Goal: Information Seeking & Learning: Check status

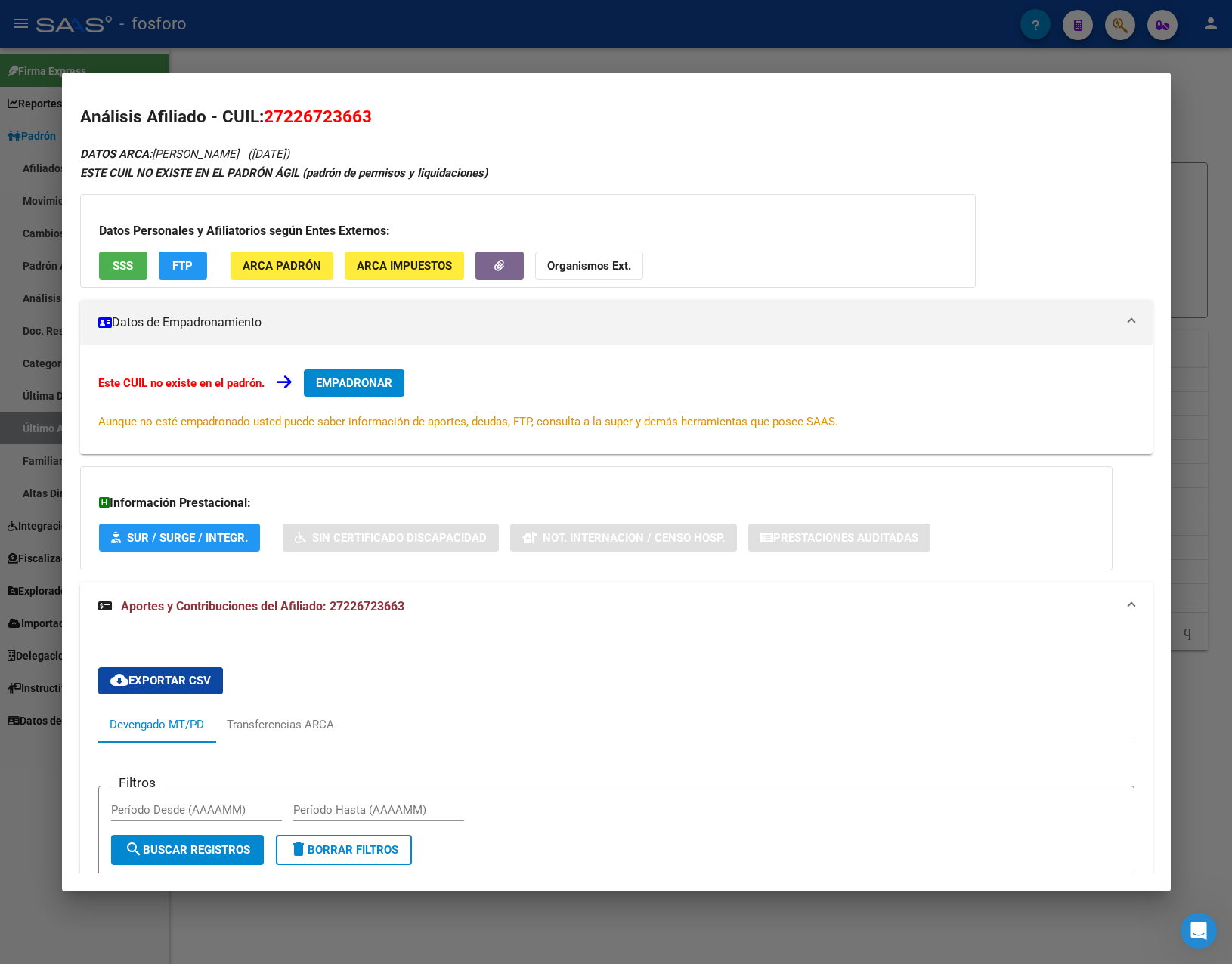
scroll to position [241, 0]
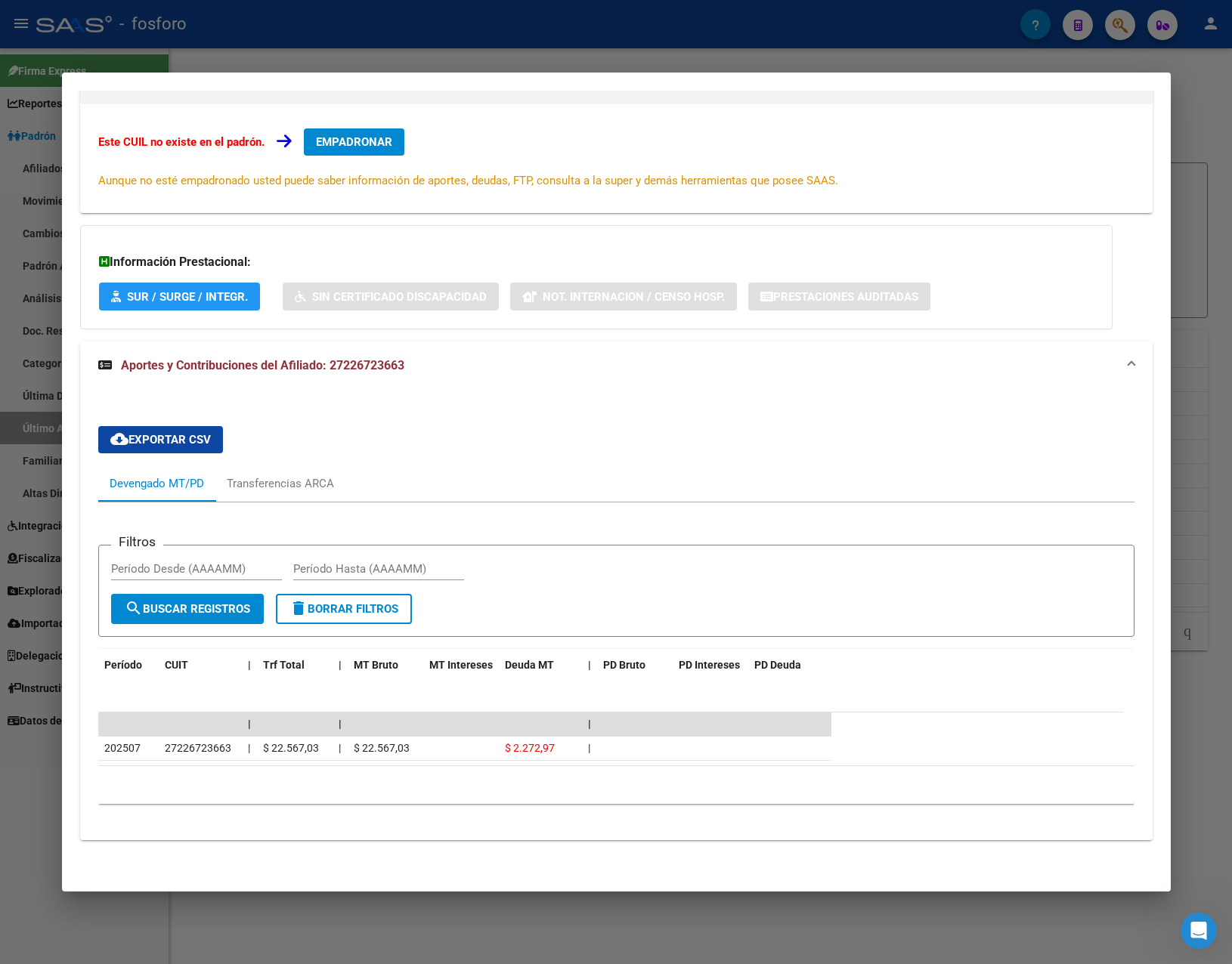
click at [460, 22] on div at bounding box center [616, 482] width 1232 height 964
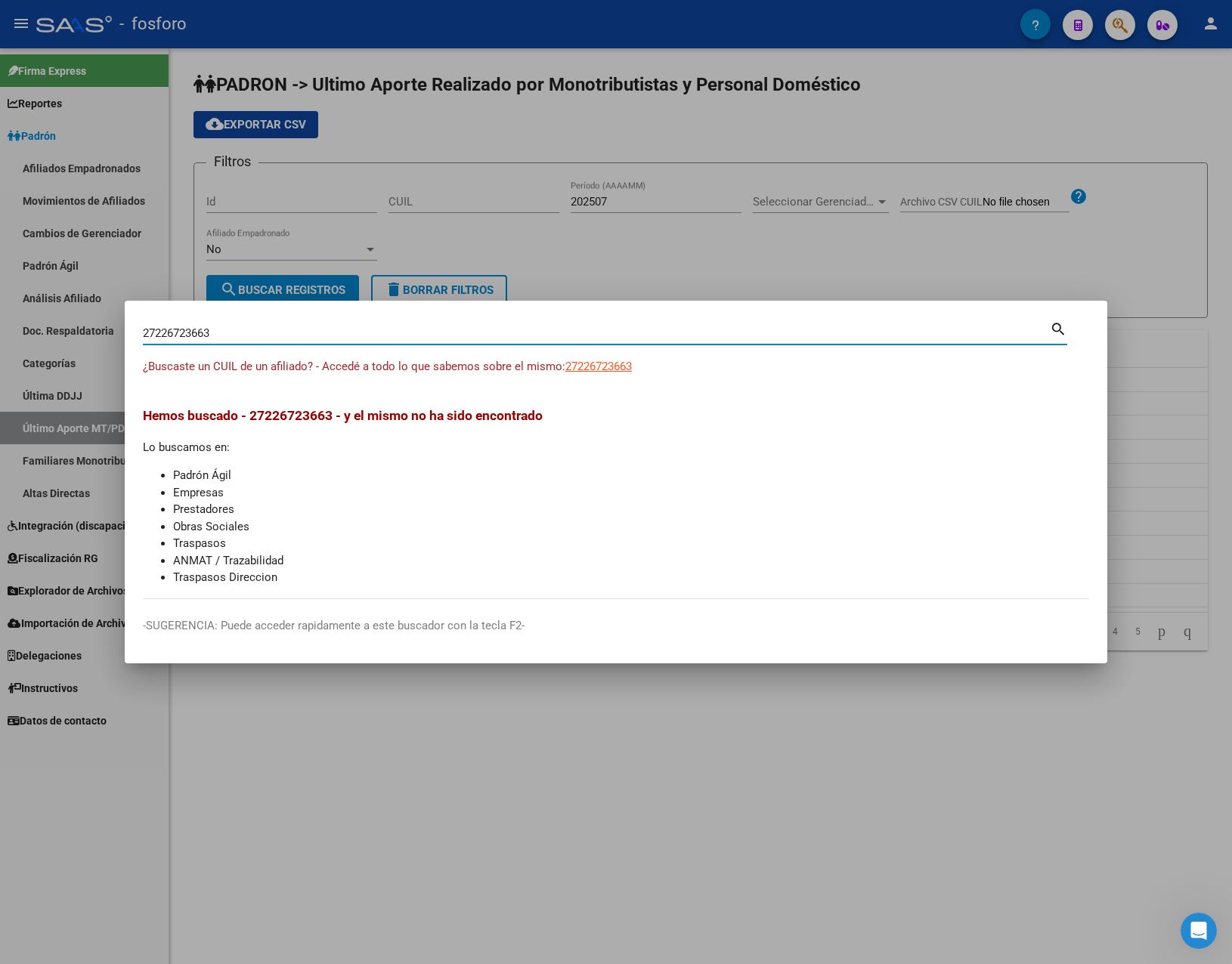
drag, startPoint x: 227, startPoint y: 337, endPoint x: -4, endPoint y: 337, distance: 231.0
click at [0, 337] on html "menu - fosforo person Firma Express Reportes Padrón Traspasos x O.S. Traspasos …" at bounding box center [616, 482] width 1232 height 964
paste input "0228621928"
type input "20228621928"
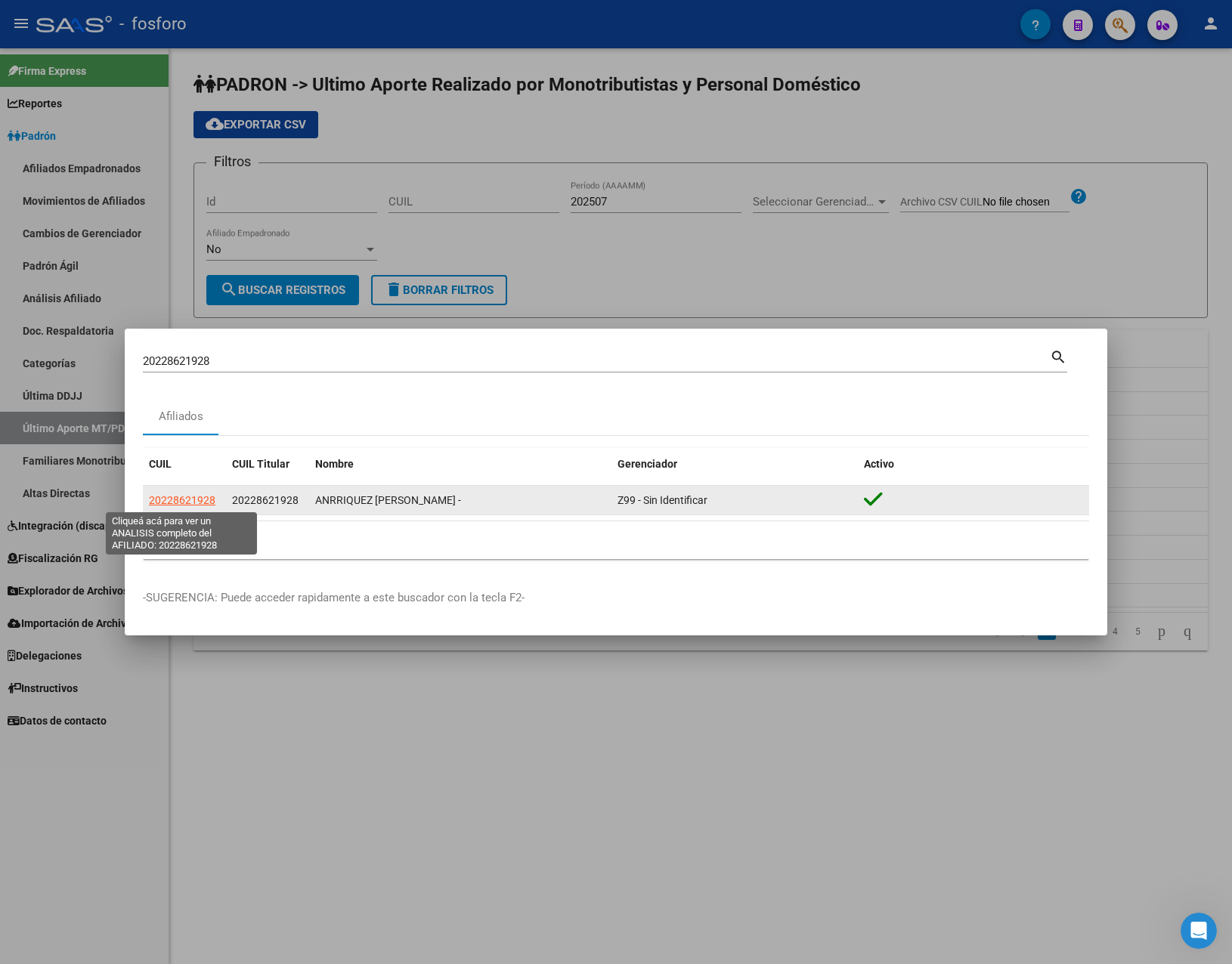
click at [183, 496] on span "20228621928" at bounding box center [182, 501] width 67 height 12
type textarea "20228621928"
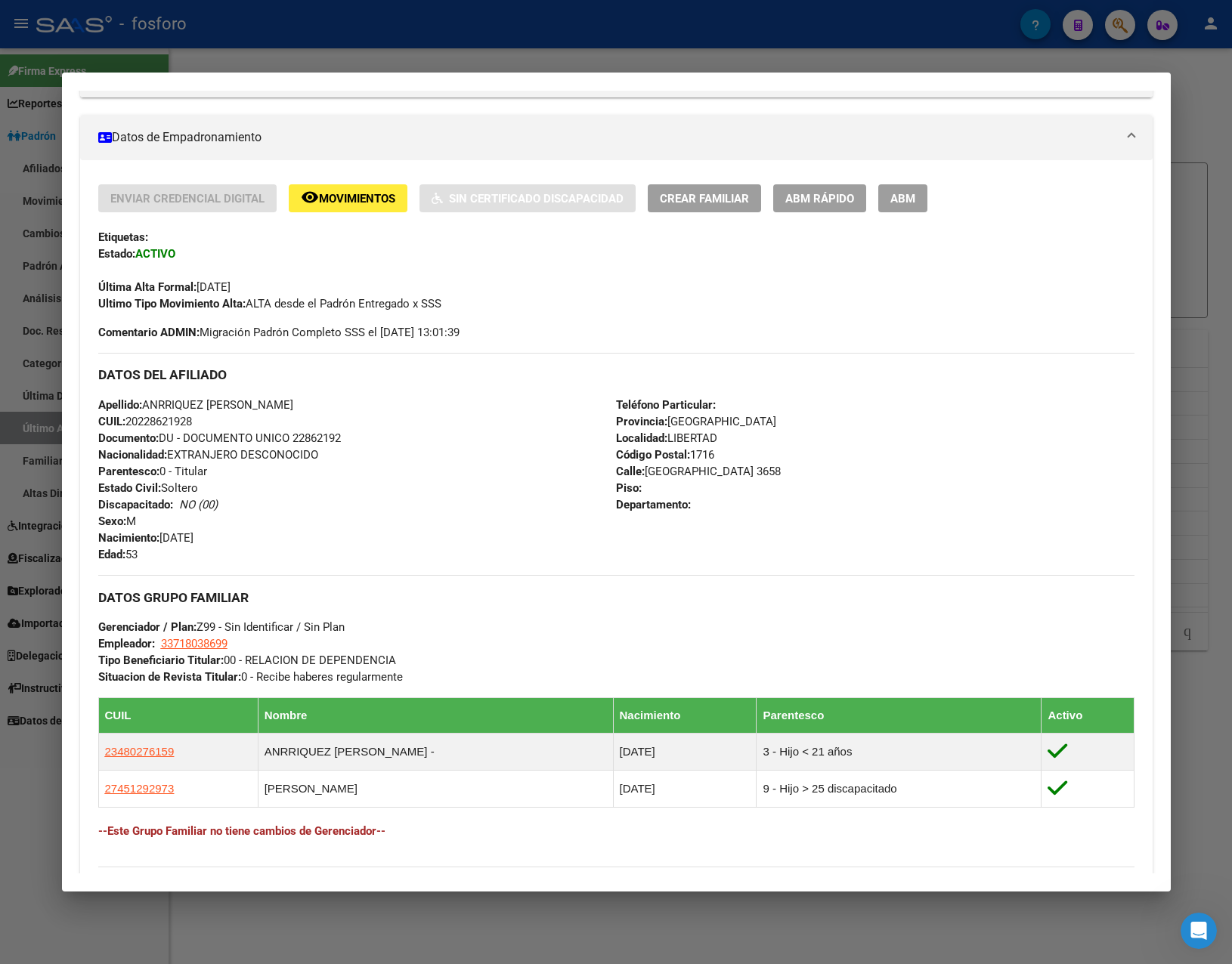
scroll to position [455, 0]
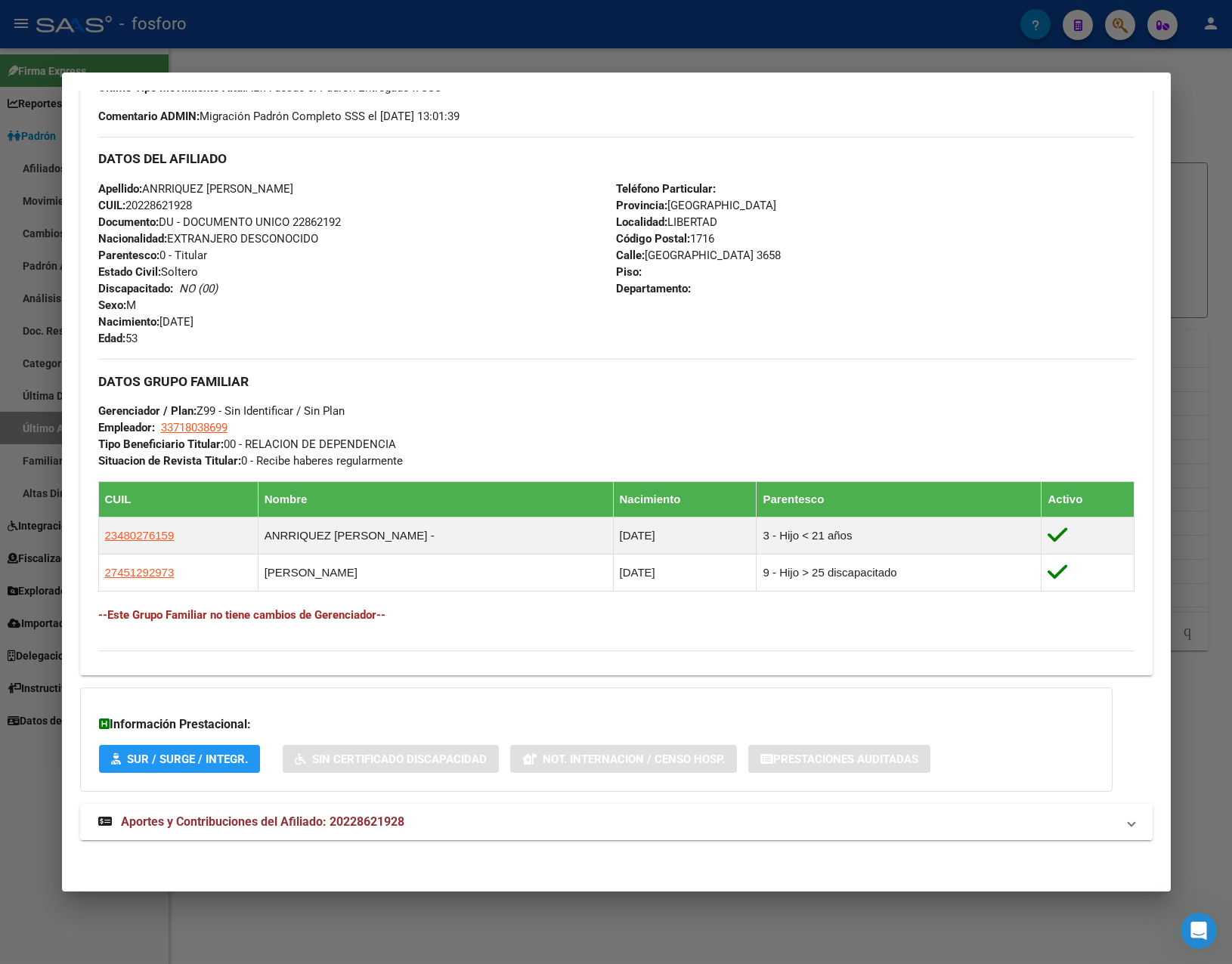
click at [422, 829] on mat-panel-title "Aportes y Contribuciones del Afiliado: 20228621928" at bounding box center [607, 822] width 1018 height 18
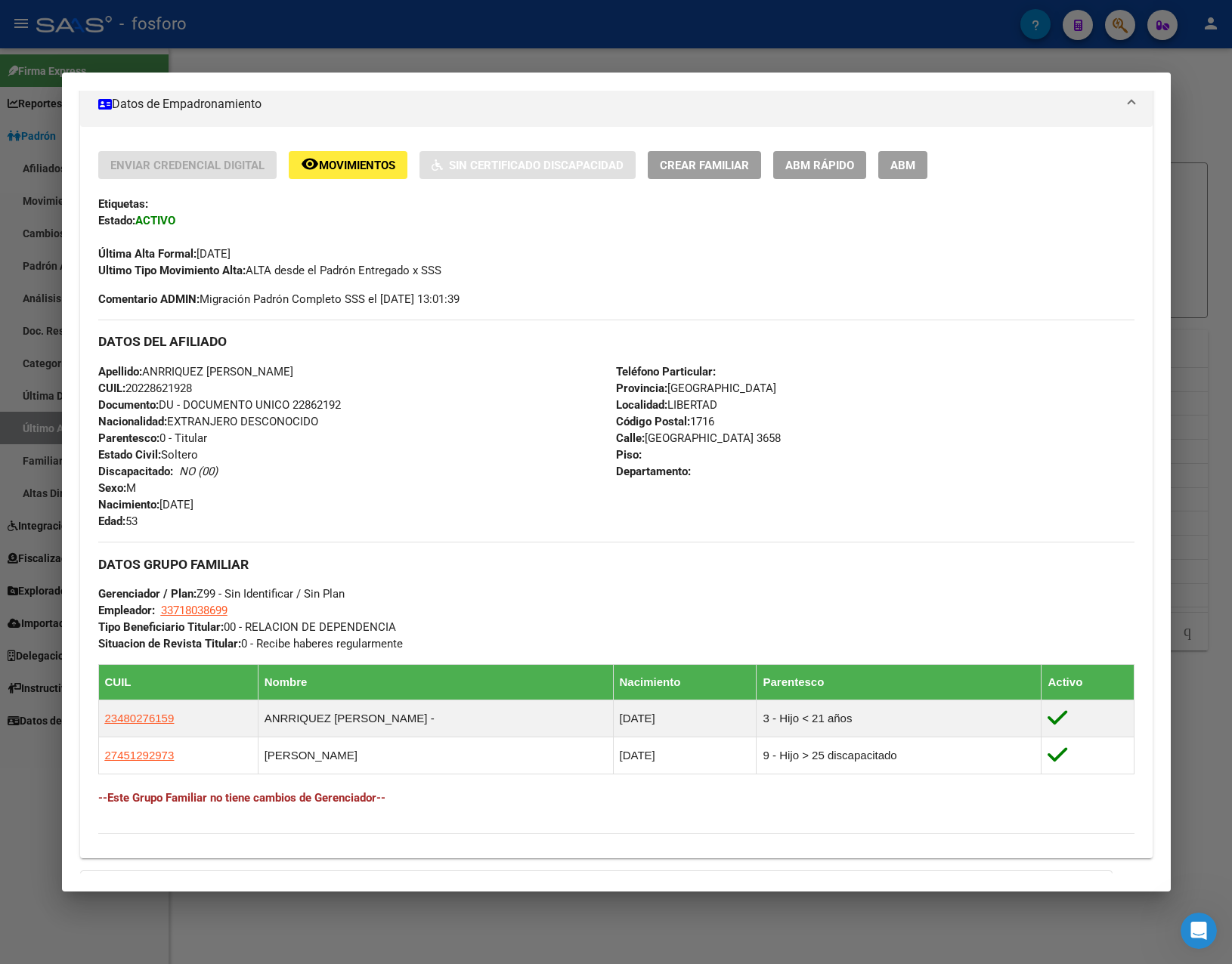
scroll to position [0, 0]
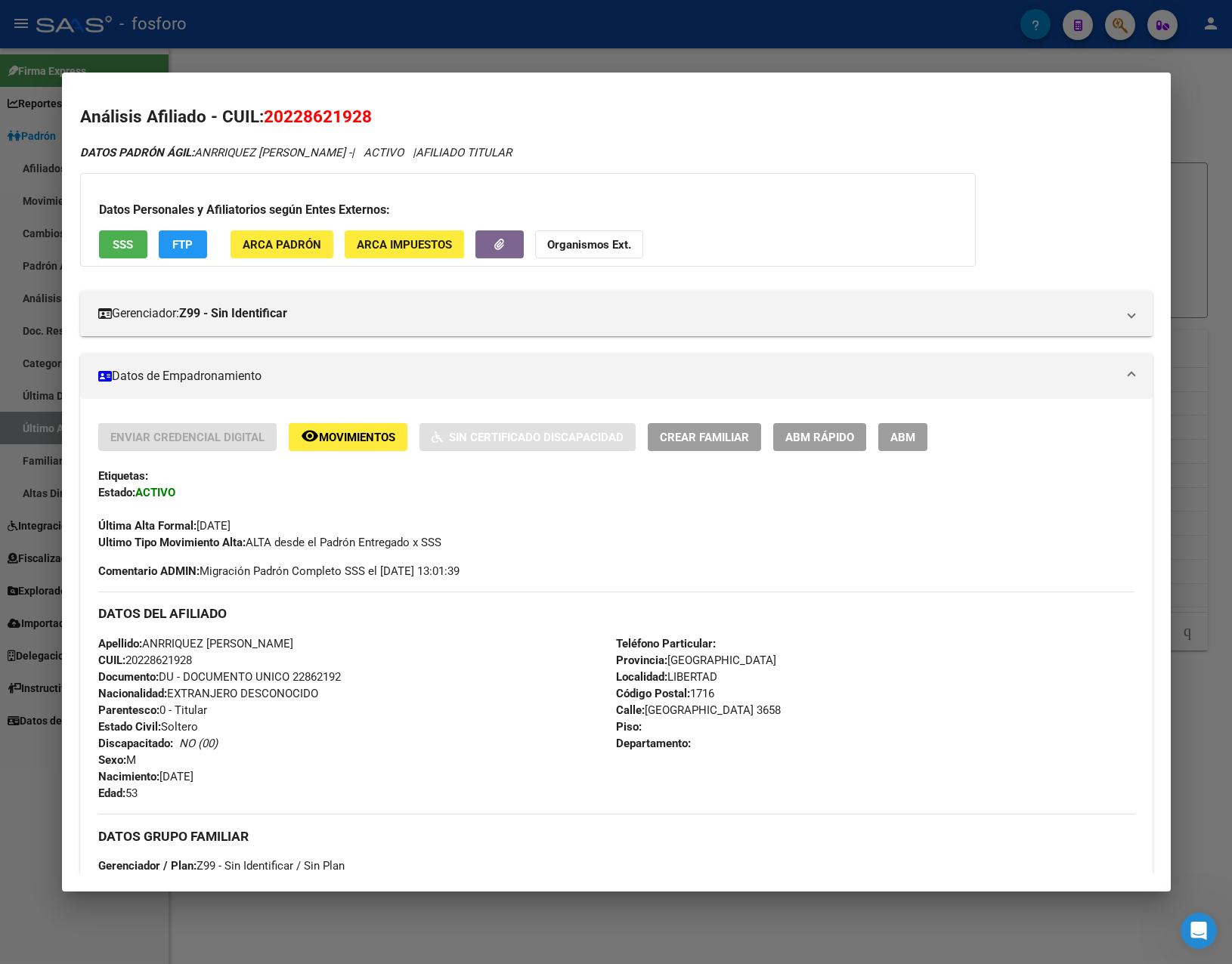
drag, startPoint x: 267, startPoint y: 117, endPoint x: 375, endPoint y: 117, distance: 108.0
click at [375, 117] on h2 "Análisis Afiliado - CUIL: 20228621928" at bounding box center [617, 117] width 1073 height 26
copy span "20228621928"
click at [546, 50] on div at bounding box center [616, 482] width 1232 height 964
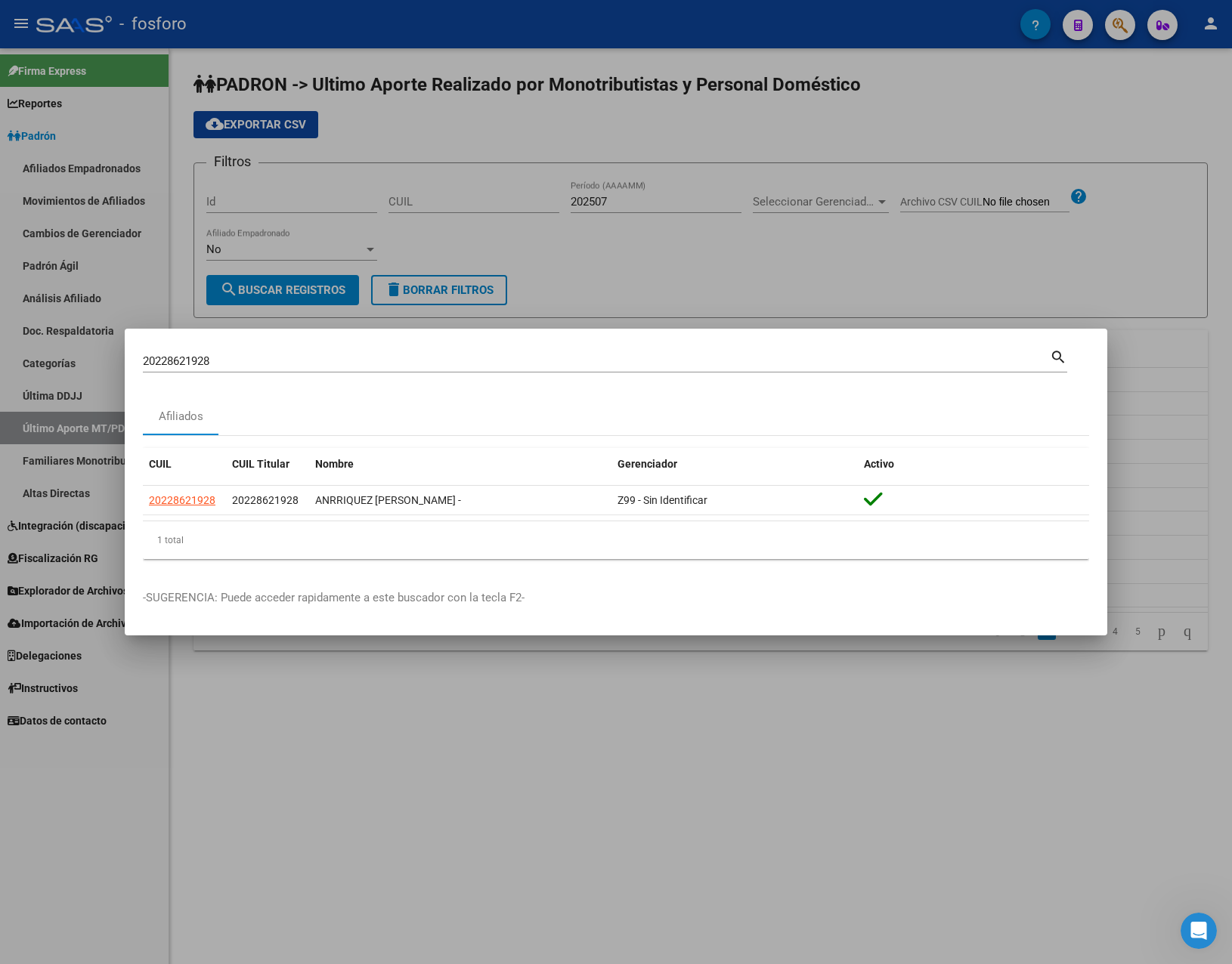
click at [327, 688] on div at bounding box center [616, 482] width 1232 height 964
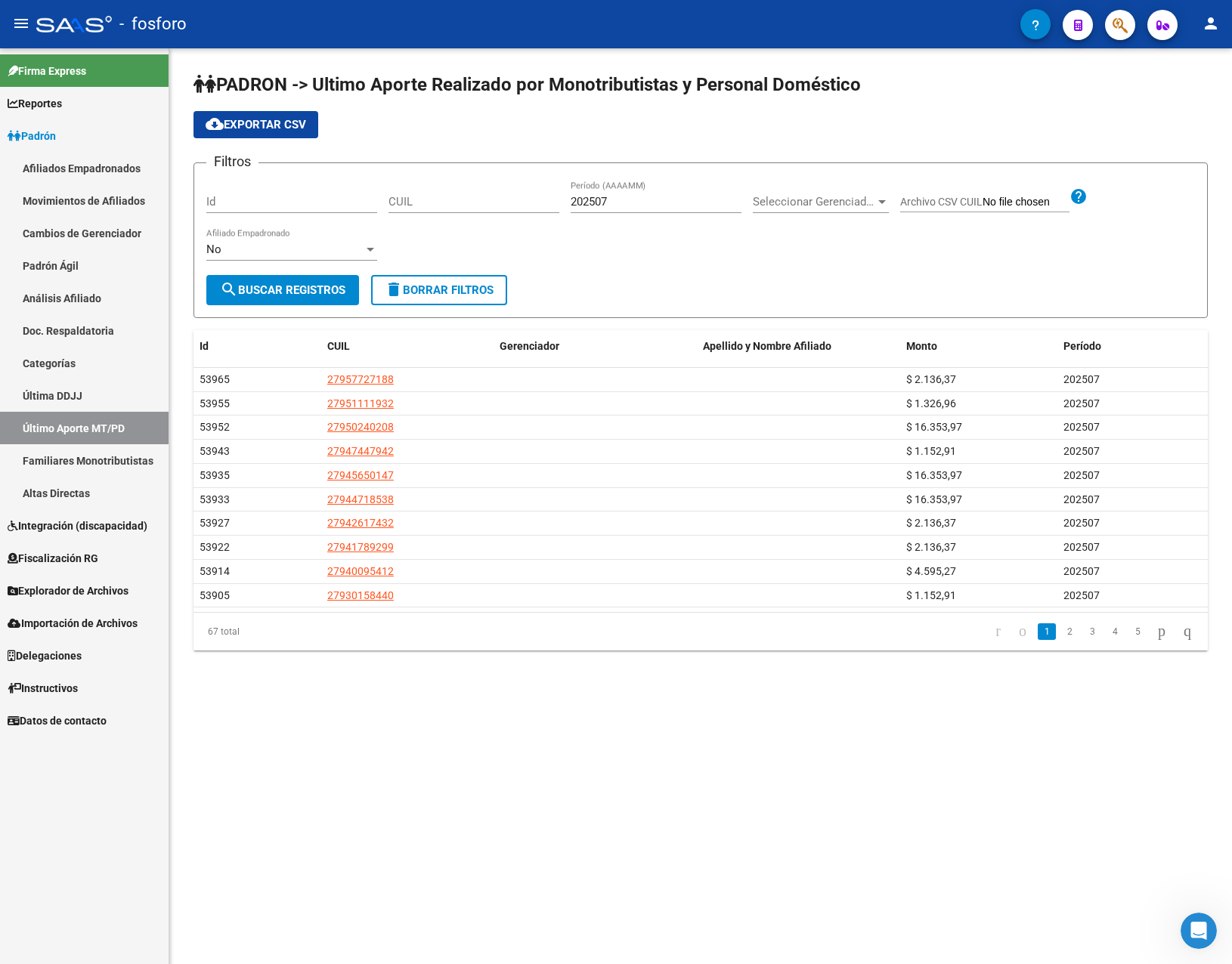
click at [70, 583] on span "Explorador de Archivos" at bounding box center [68, 590] width 121 height 16
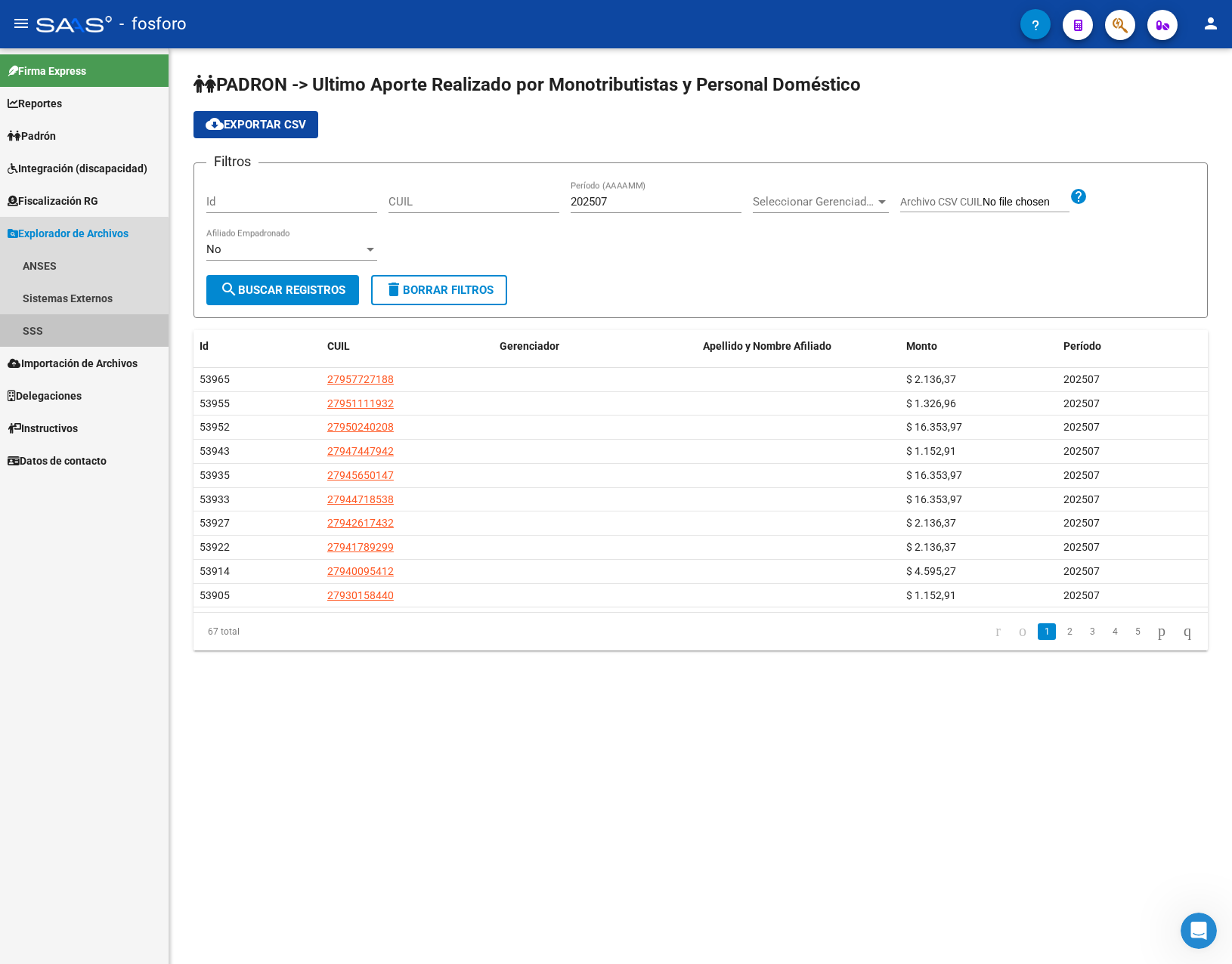
click at [41, 323] on link "SSS" at bounding box center [84, 330] width 169 height 32
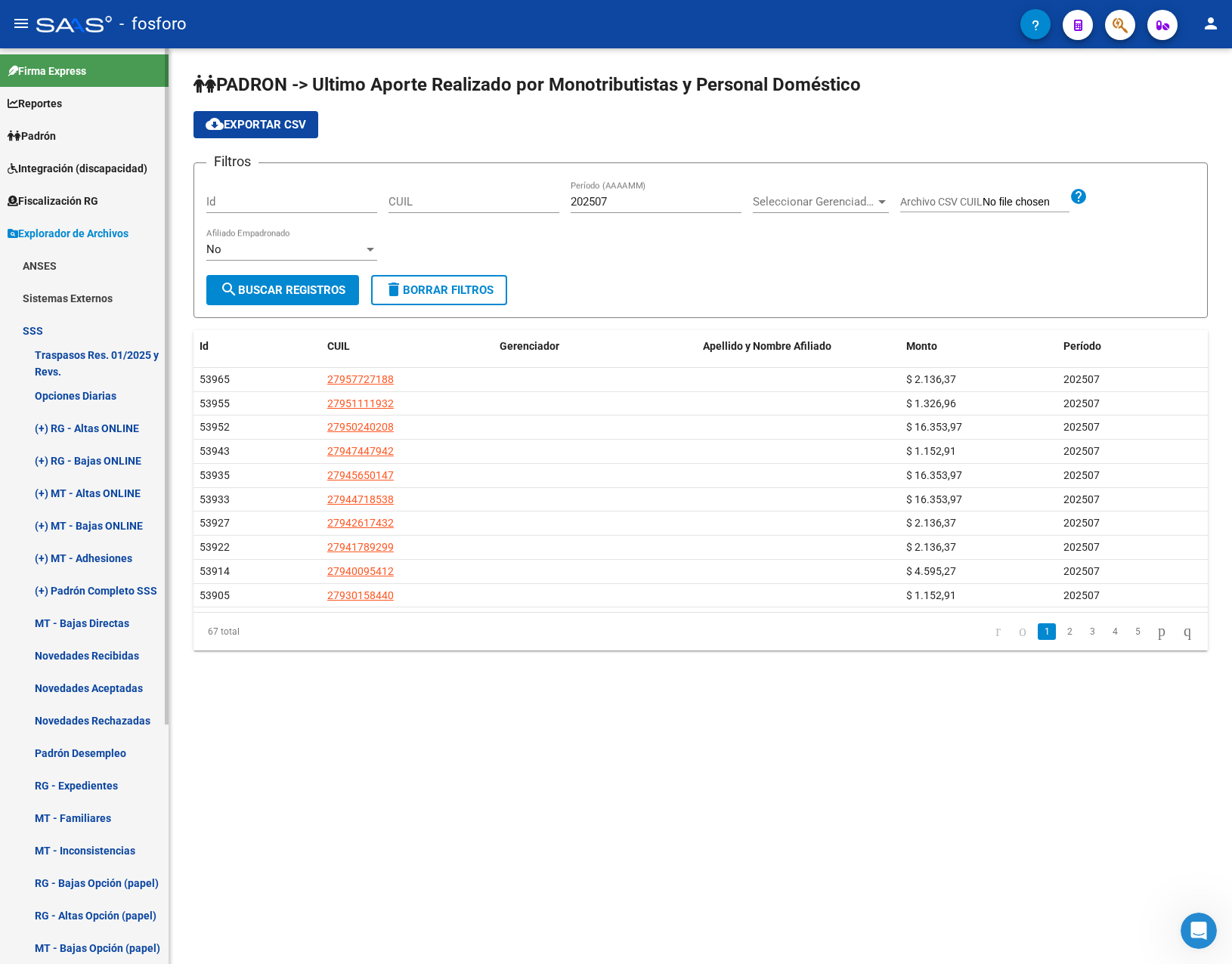
scroll to position [76, 0]
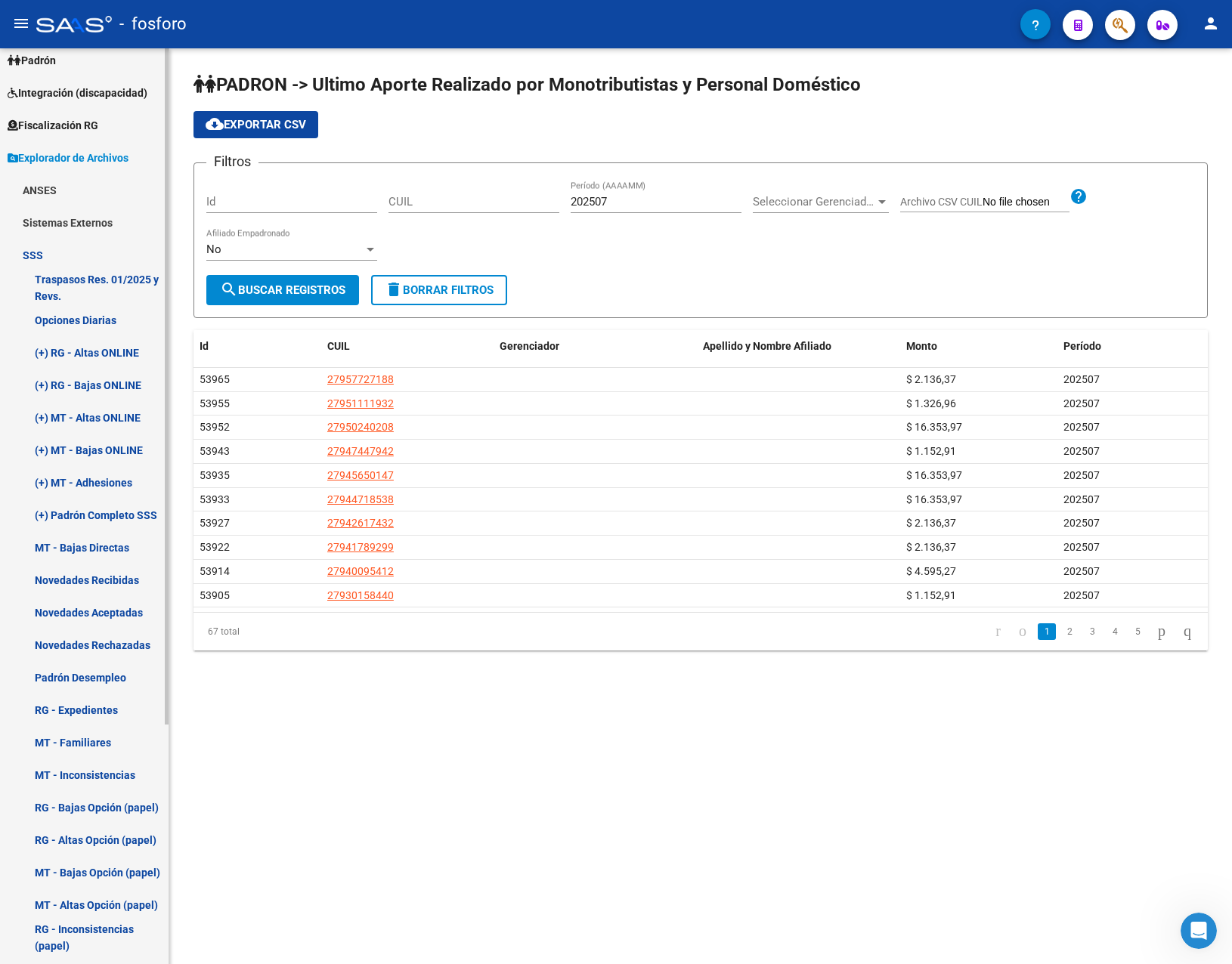
click at [101, 583] on link "Novedades Recibidas" at bounding box center [84, 580] width 169 height 32
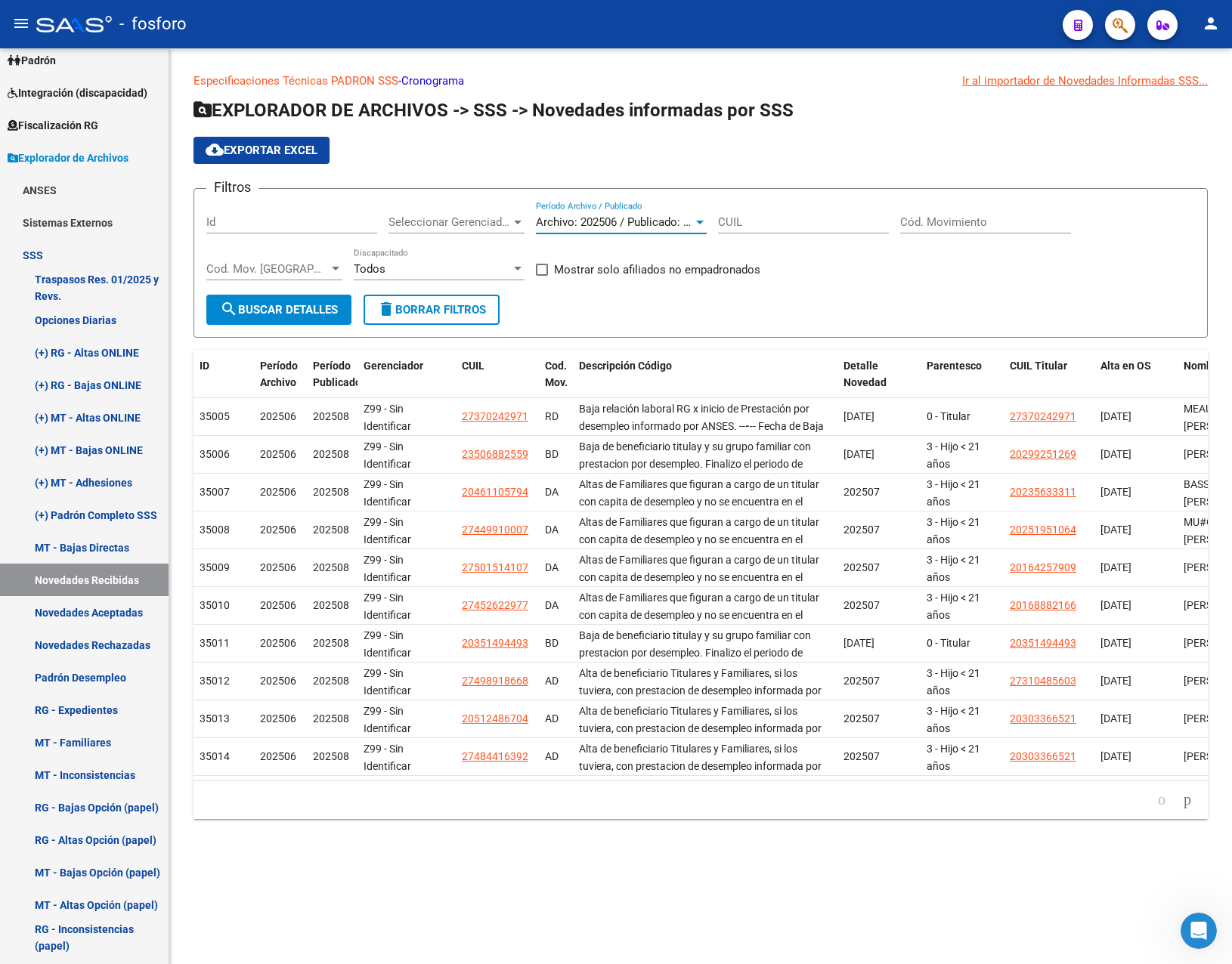
click at [595, 222] on span "Archivo: 202506 / Publicado: 202508" at bounding box center [628, 222] width 183 height 14
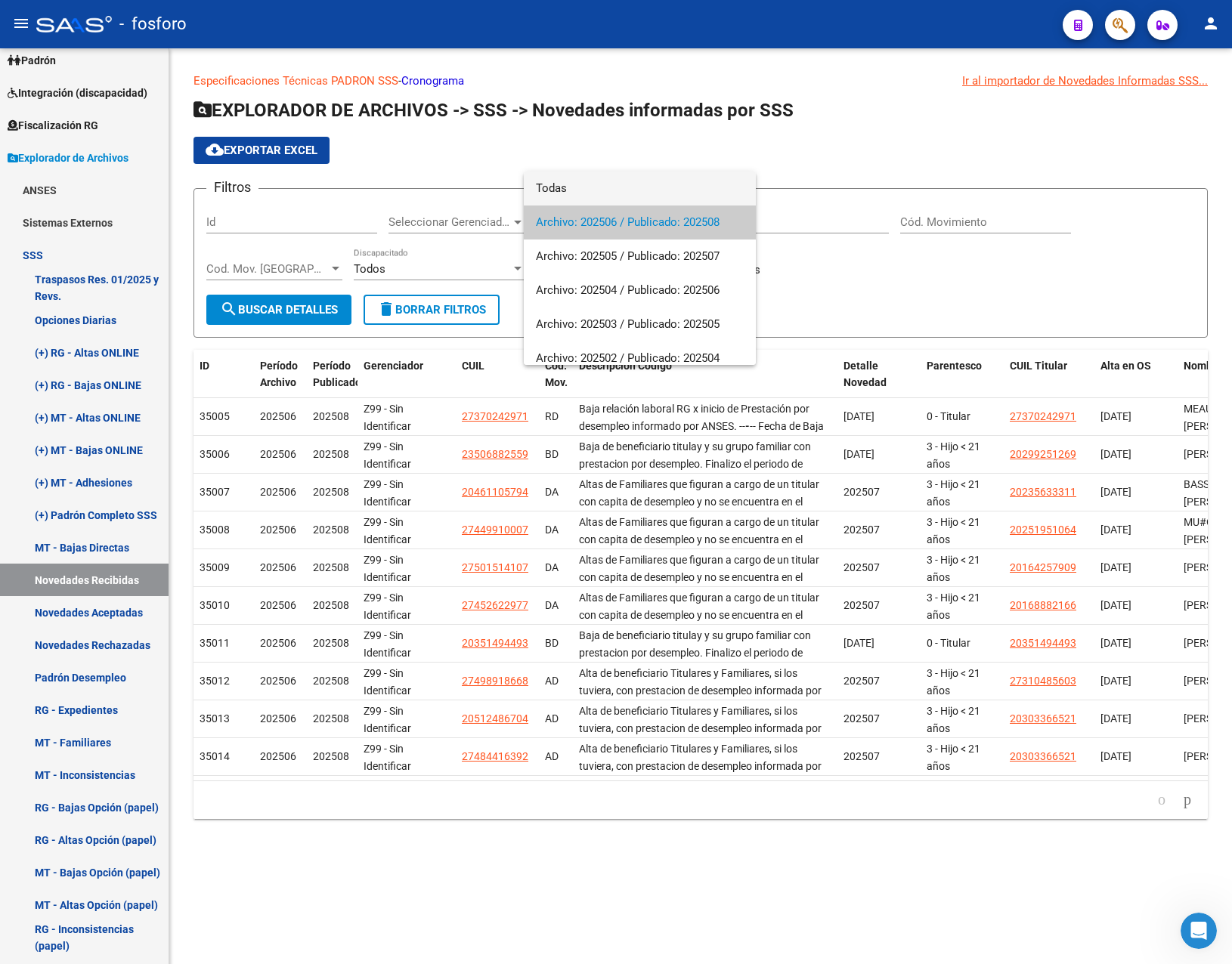
click at [570, 183] on span "Todas" at bounding box center [640, 189] width 208 height 34
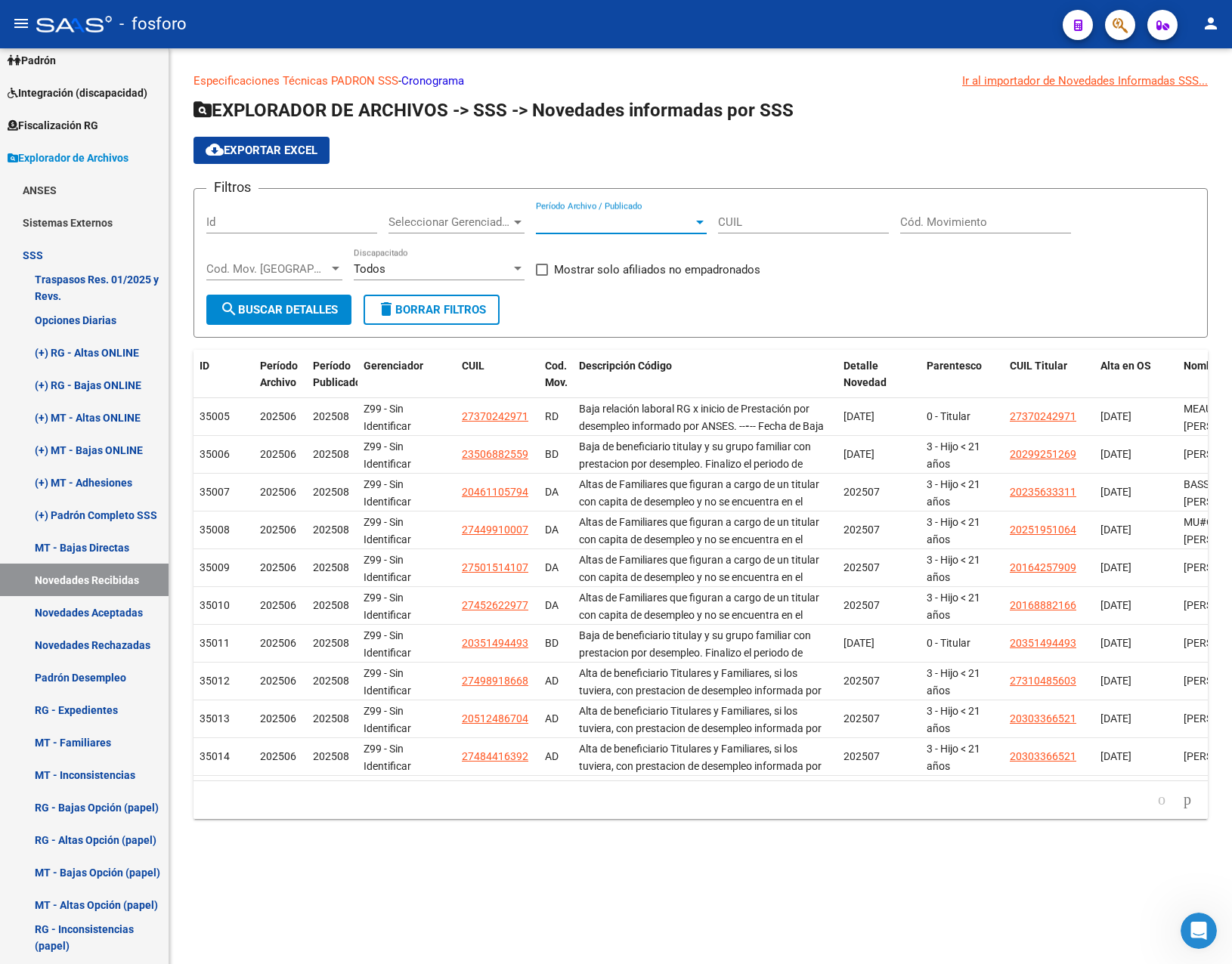
click at [755, 224] on input "CUIL" at bounding box center [803, 222] width 171 height 14
paste input "20-22862192-8"
type input "20-22862192-8"
click at [319, 309] on span "search Buscar Detalles" at bounding box center [279, 310] width 118 height 14
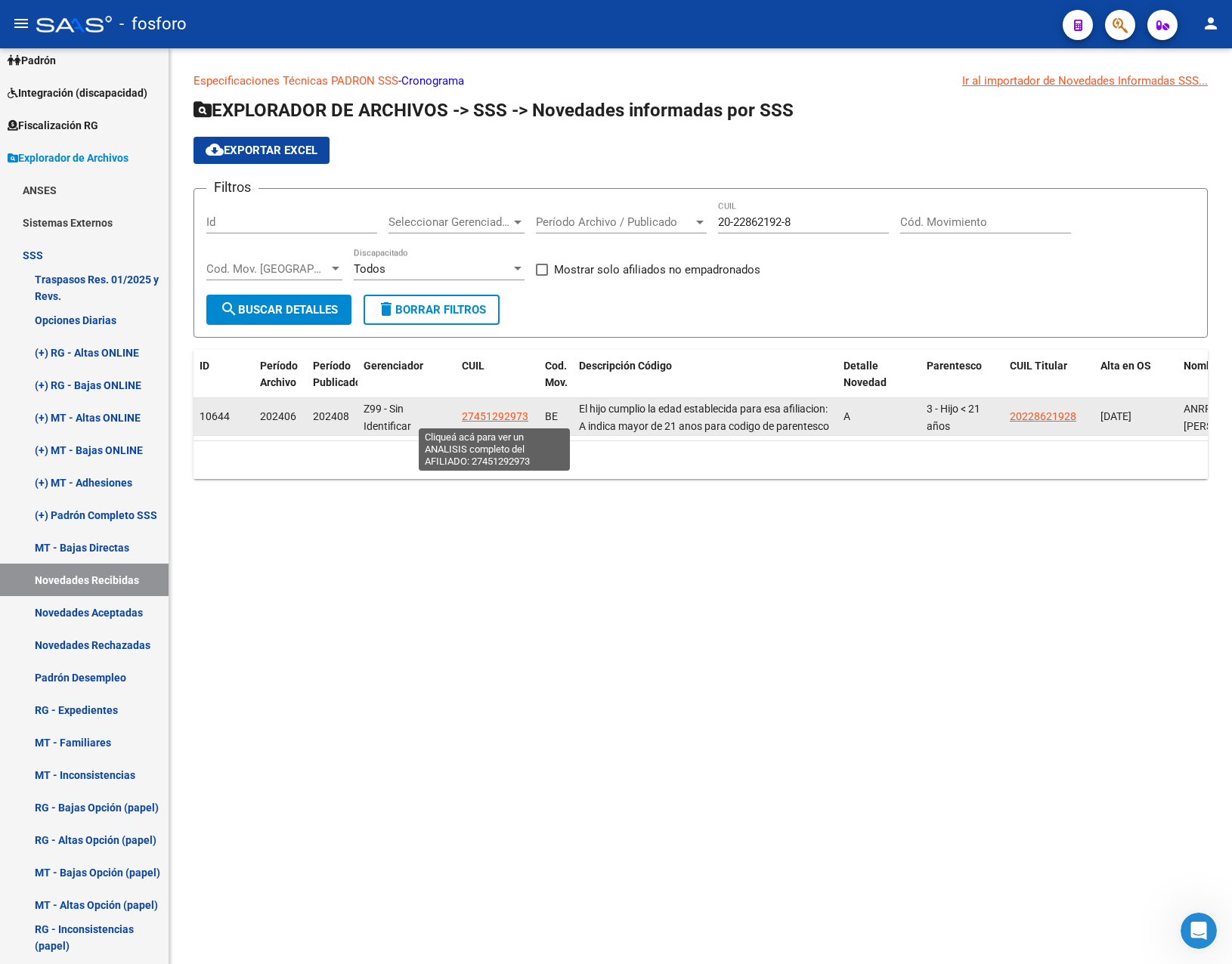
click at [487, 416] on span "27451292973" at bounding box center [495, 416] width 67 height 12
type textarea "27451292973"
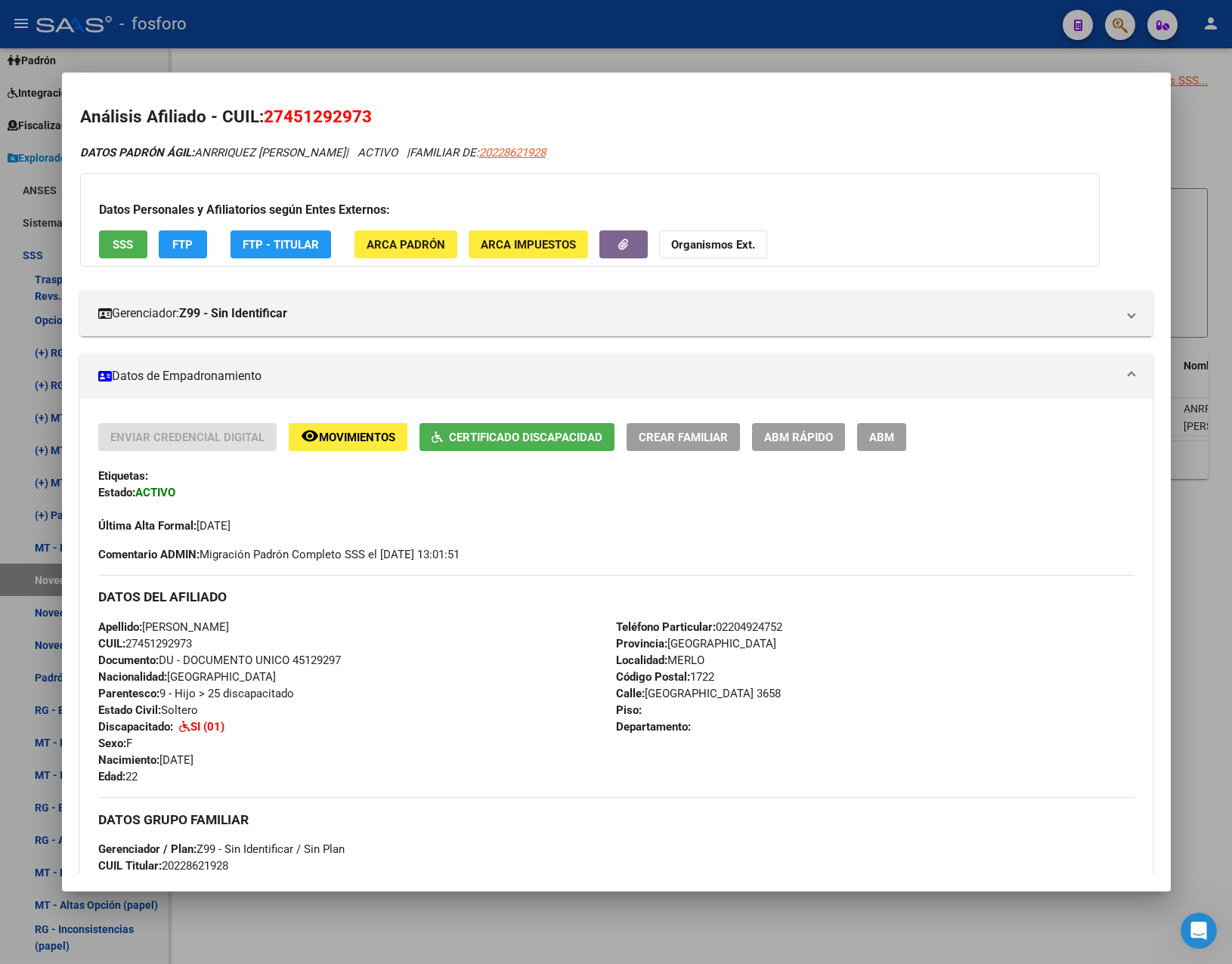
click at [710, 49] on div at bounding box center [616, 482] width 1232 height 964
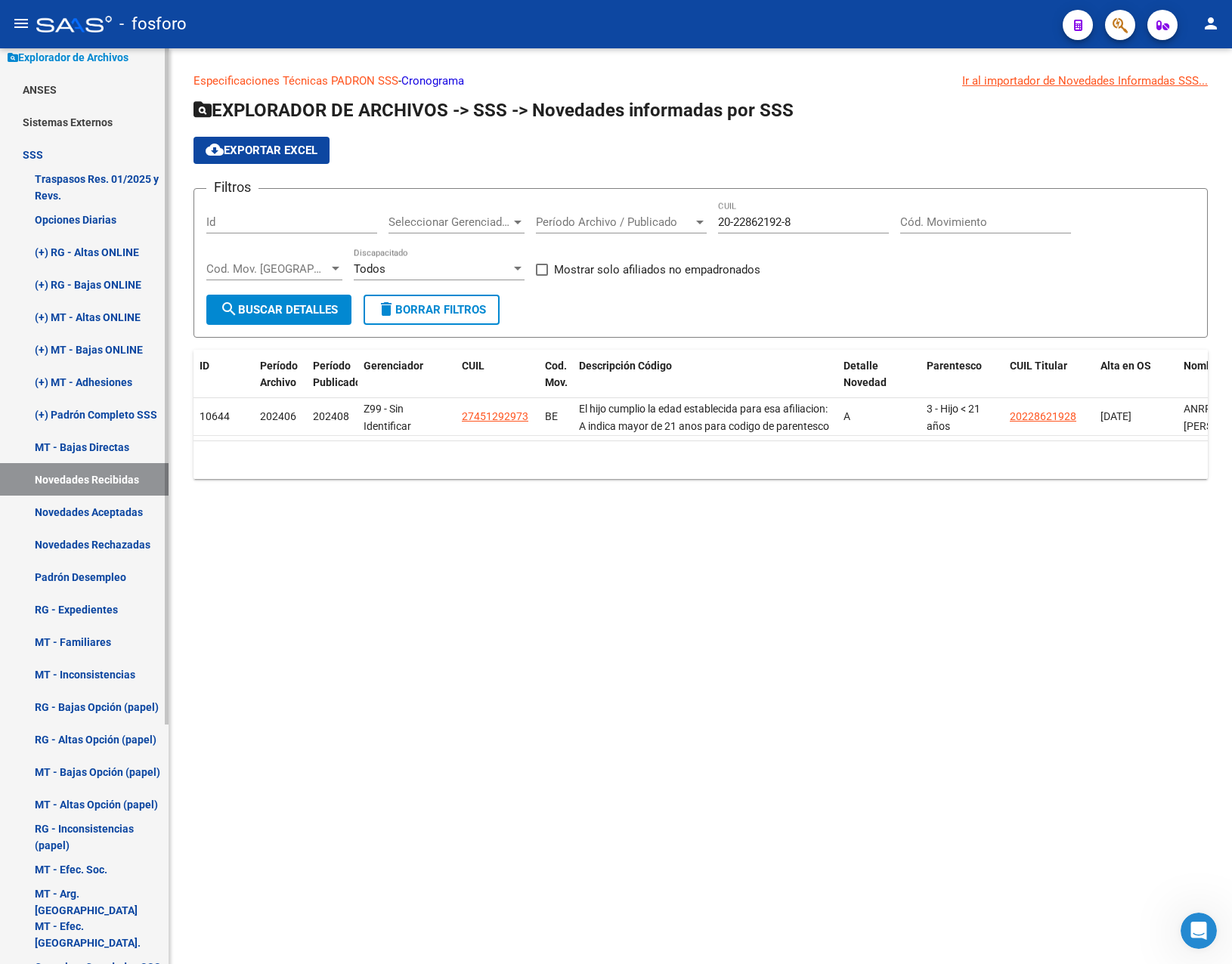
scroll to position [151, 0]
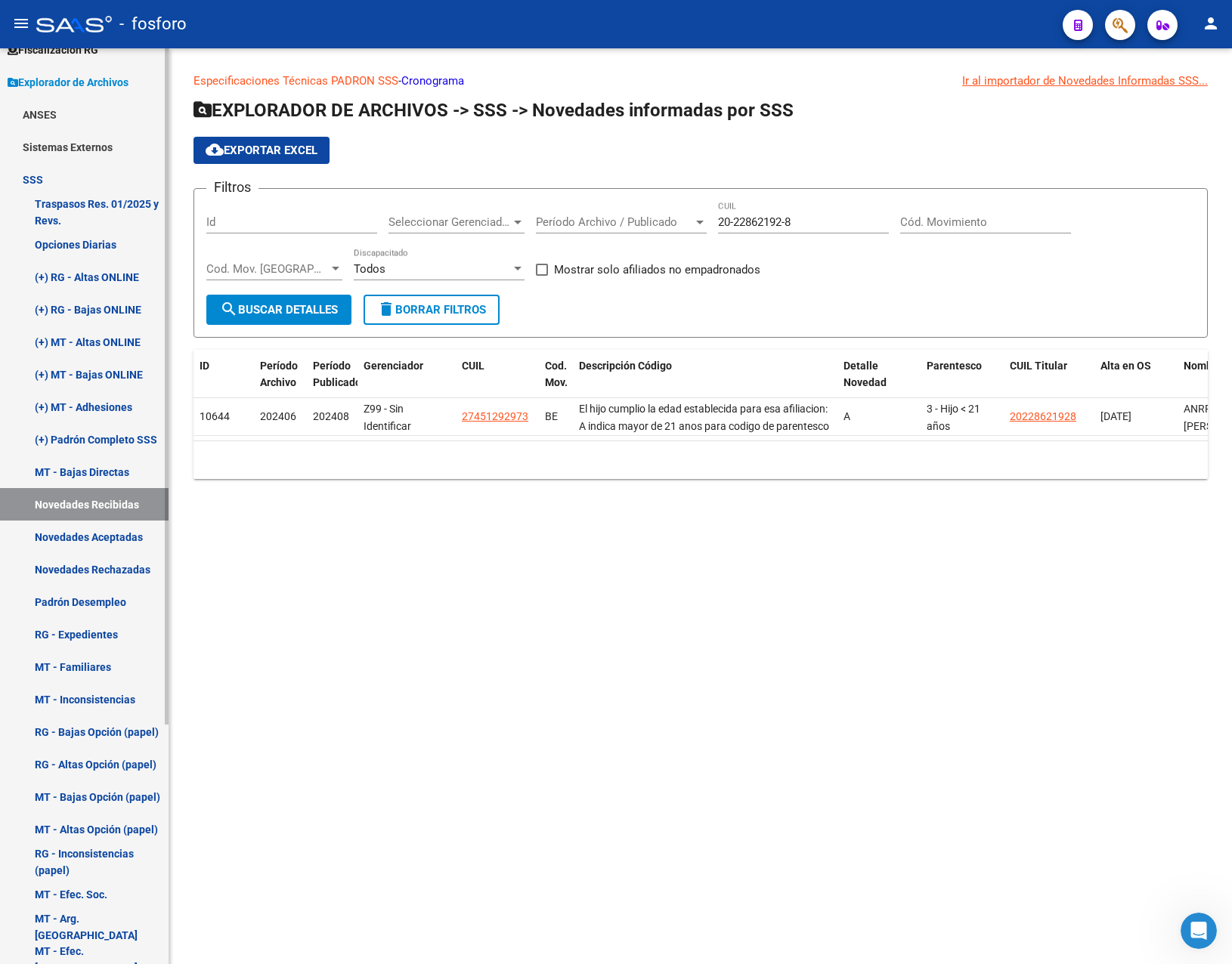
click at [88, 478] on link "MT - Bajas Directas" at bounding box center [84, 472] width 169 height 32
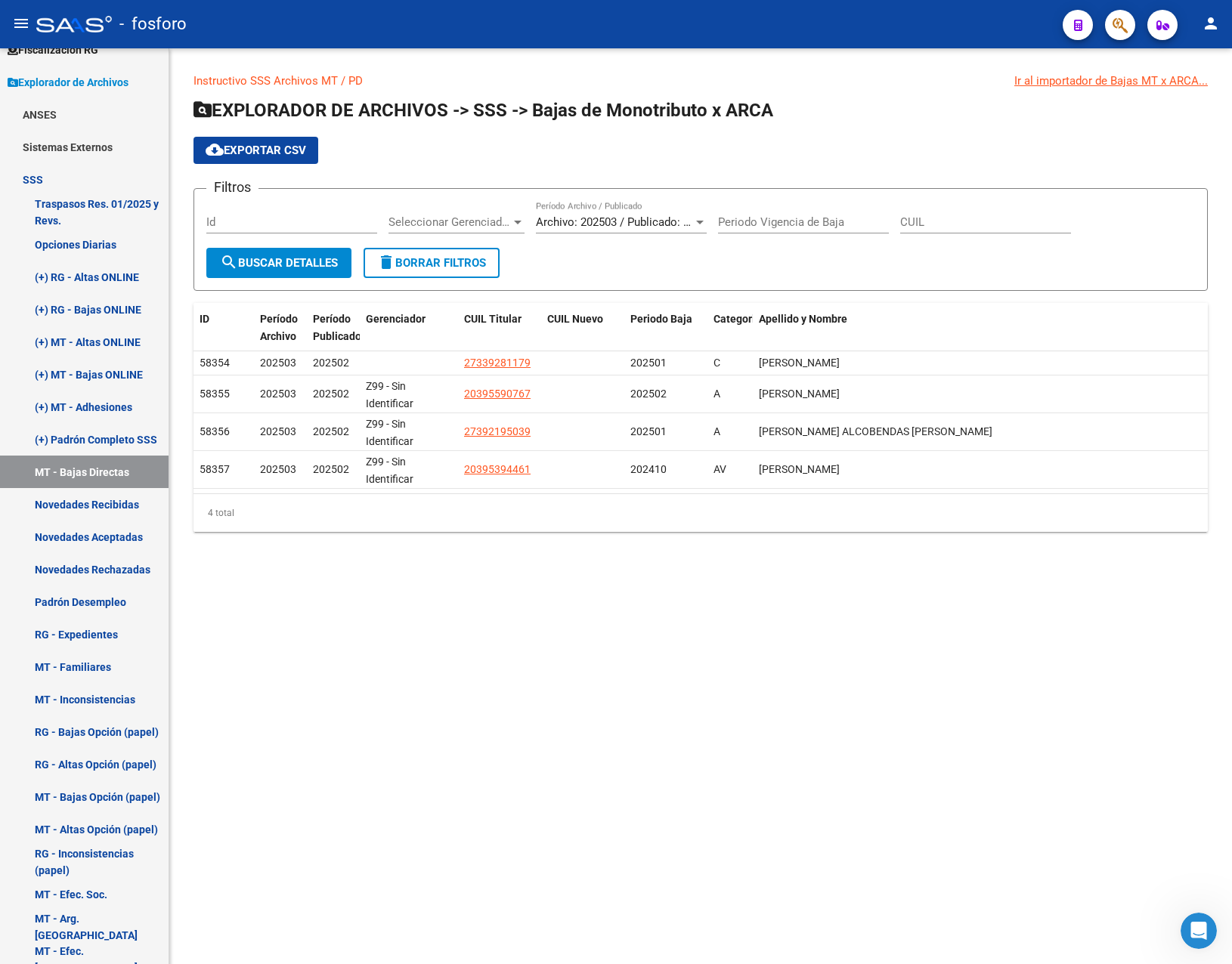
click at [689, 667] on mat-sidenav-content "Instructivo SSS Archivos MT / PD Ir al importador de Bajas MT x ARCA... EXPLORA…" at bounding box center [700, 507] width 1063 height 916
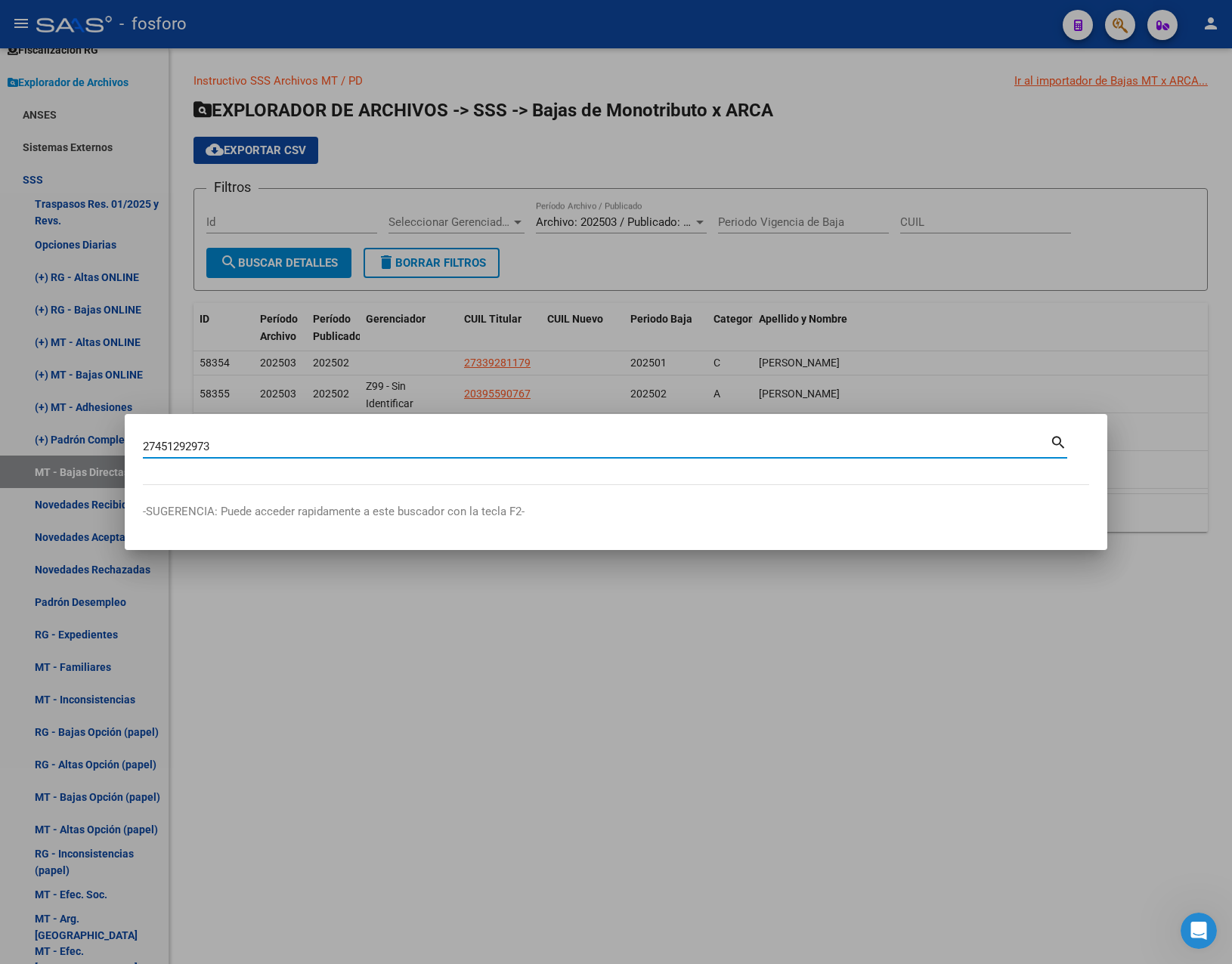
type input "27451292973"
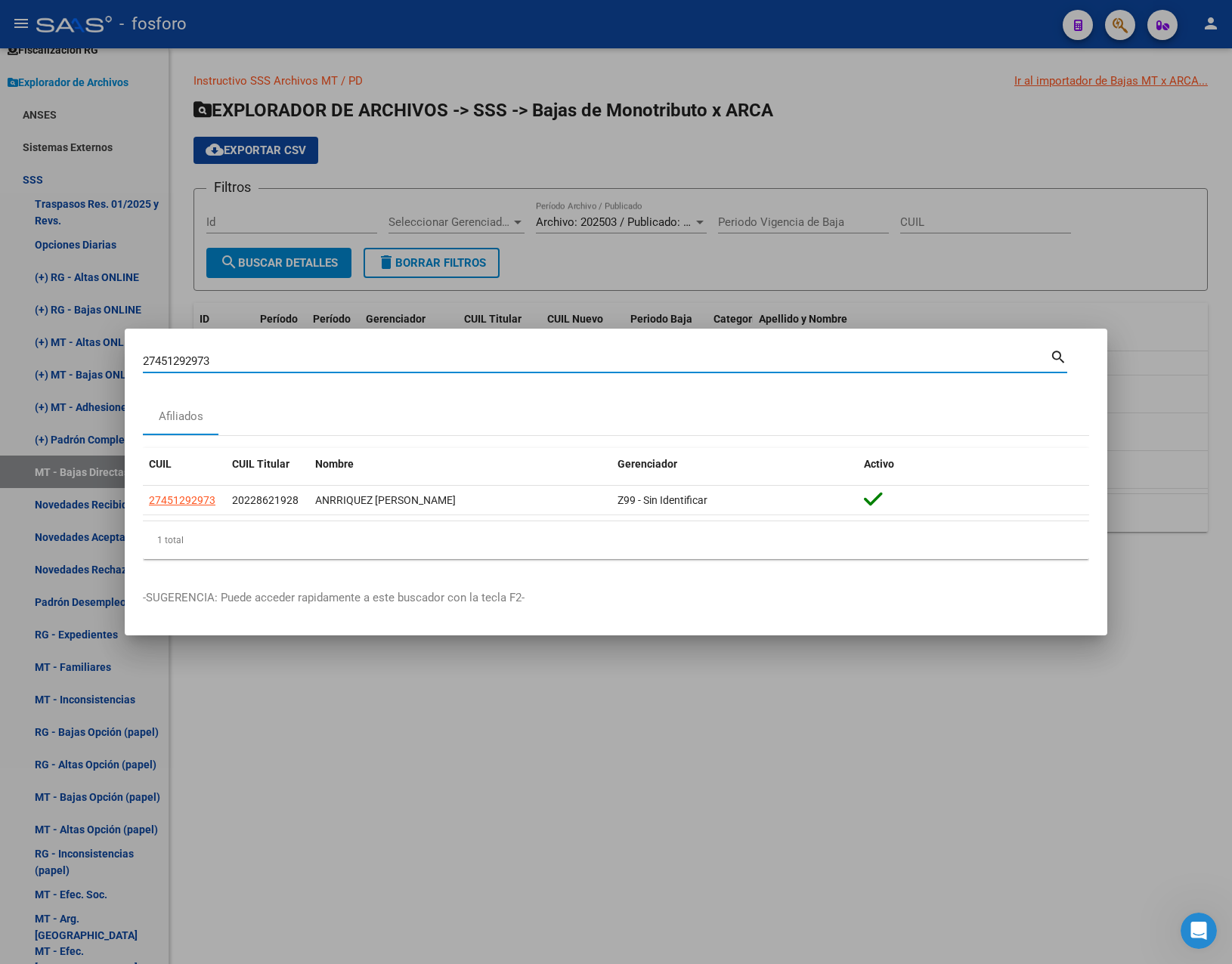
click at [1079, 617] on mat-dialog-container "27451292973 Buscar (apellido, dni, cuil, nro traspaso, cuit, obra social) searc…" at bounding box center [616, 483] width 983 height 308
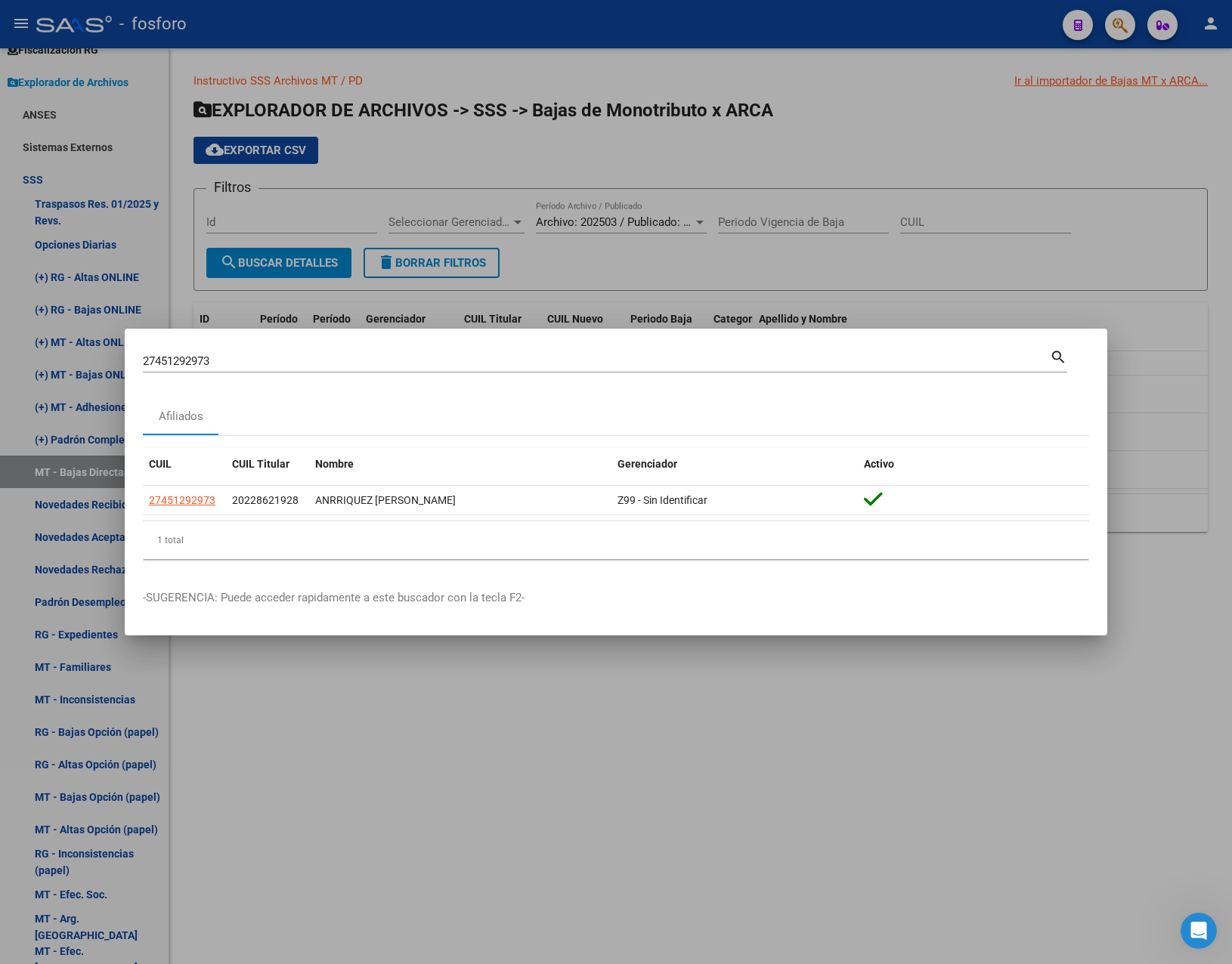
click at [974, 722] on div at bounding box center [616, 482] width 1232 height 964
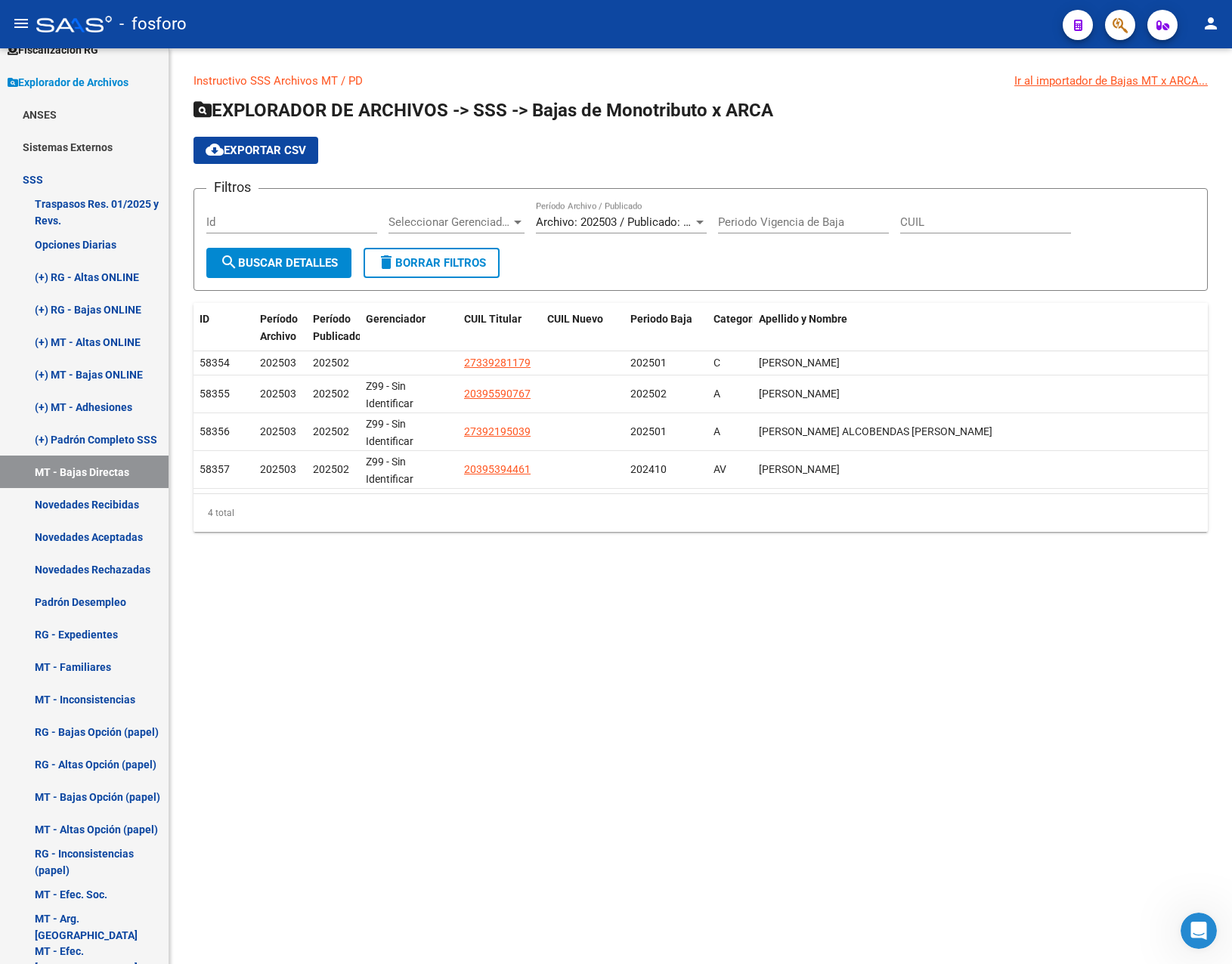
click at [1039, 228] on input "CUIL" at bounding box center [985, 222] width 171 height 14
paste input "27-45129297-3"
type input "27-45129297-3"
click at [656, 227] on span "Archivo: 202503 / Publicado: 202502" at bounding box center [628, 222] width 183 height 14
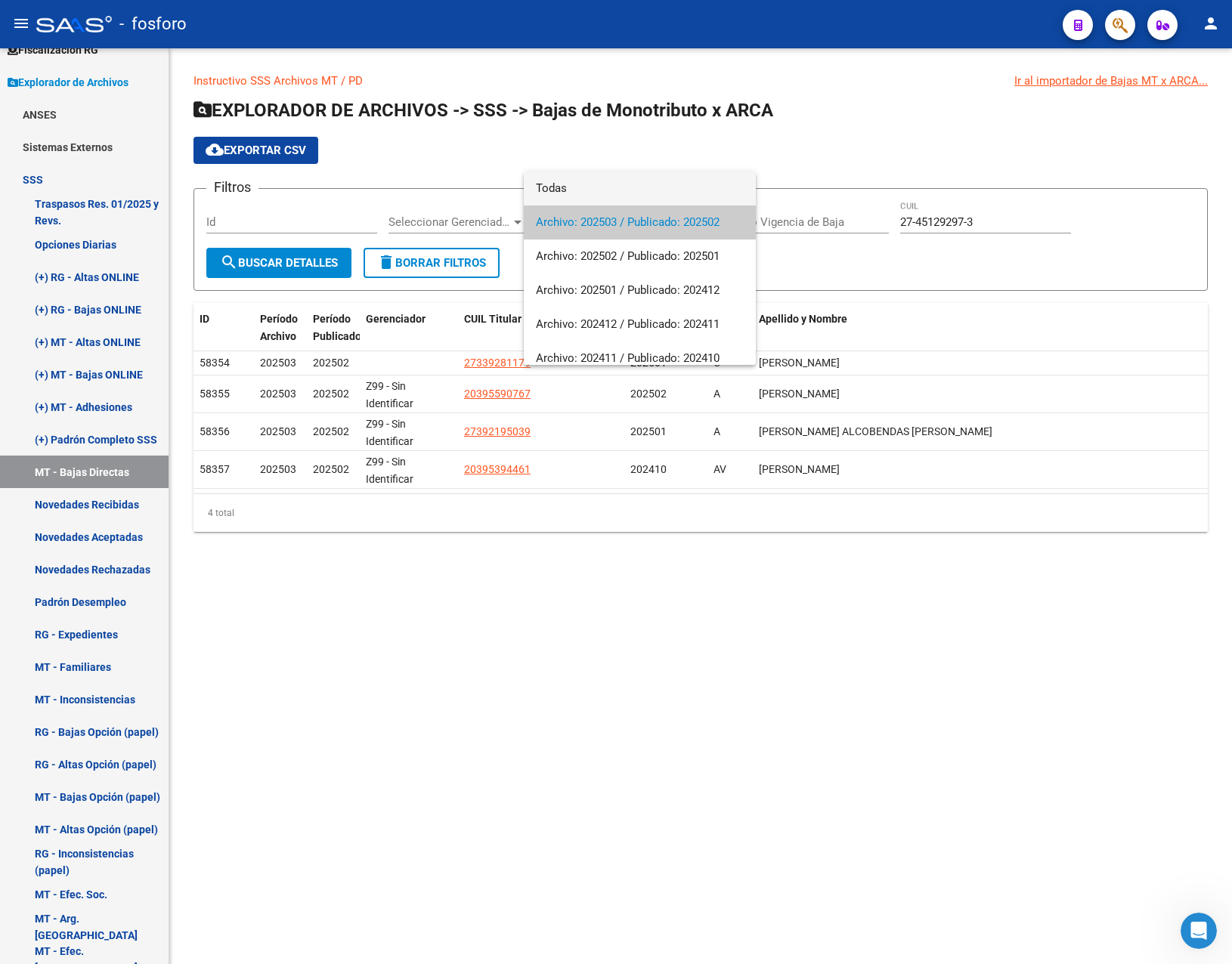
click at [577, 187] on span "Todas" at bounding box center [640, 189] width 208 height 34
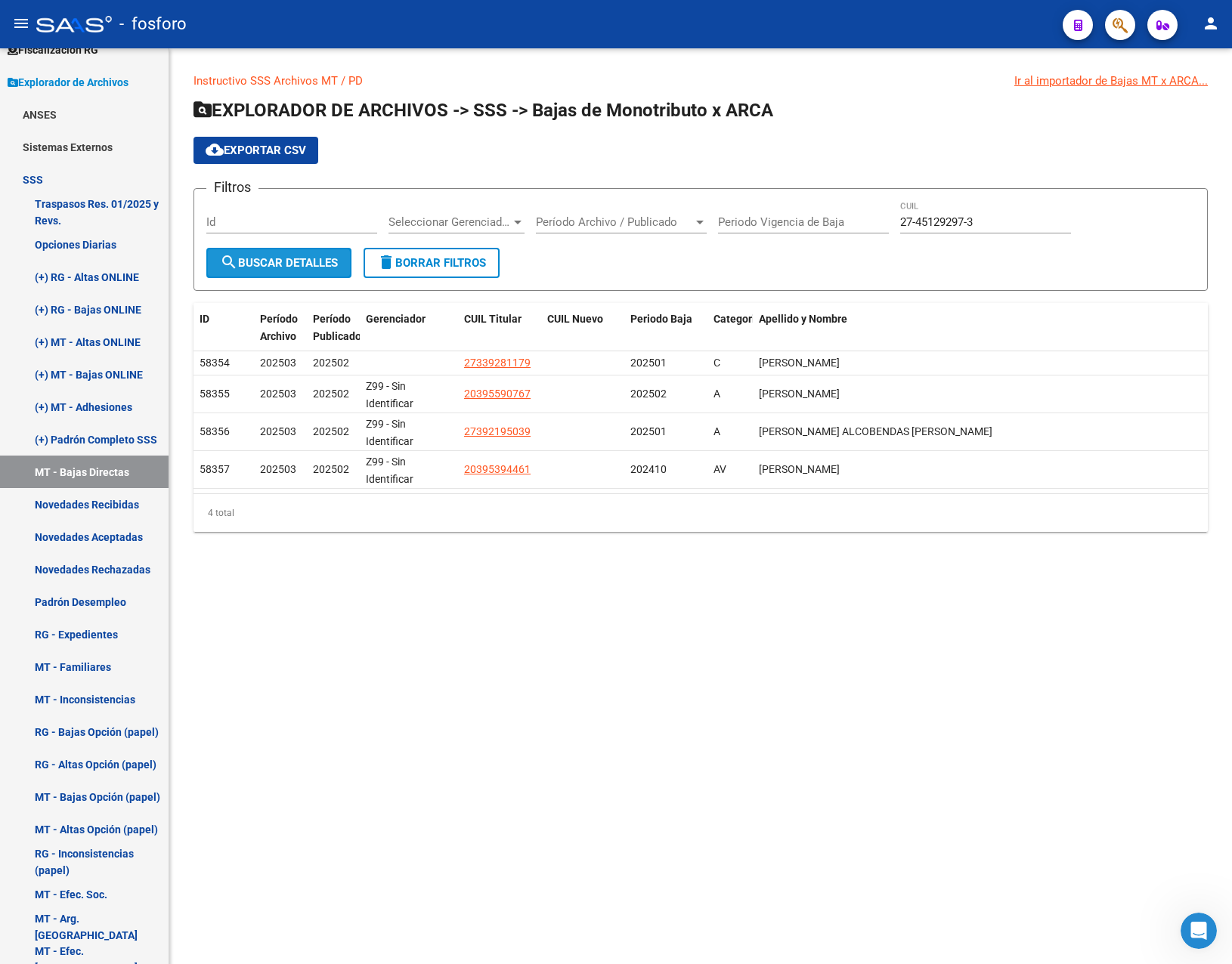
click at [297, 261] on span "search Buscar Detalles" at bounding box center [279, 263] width 118 height 14
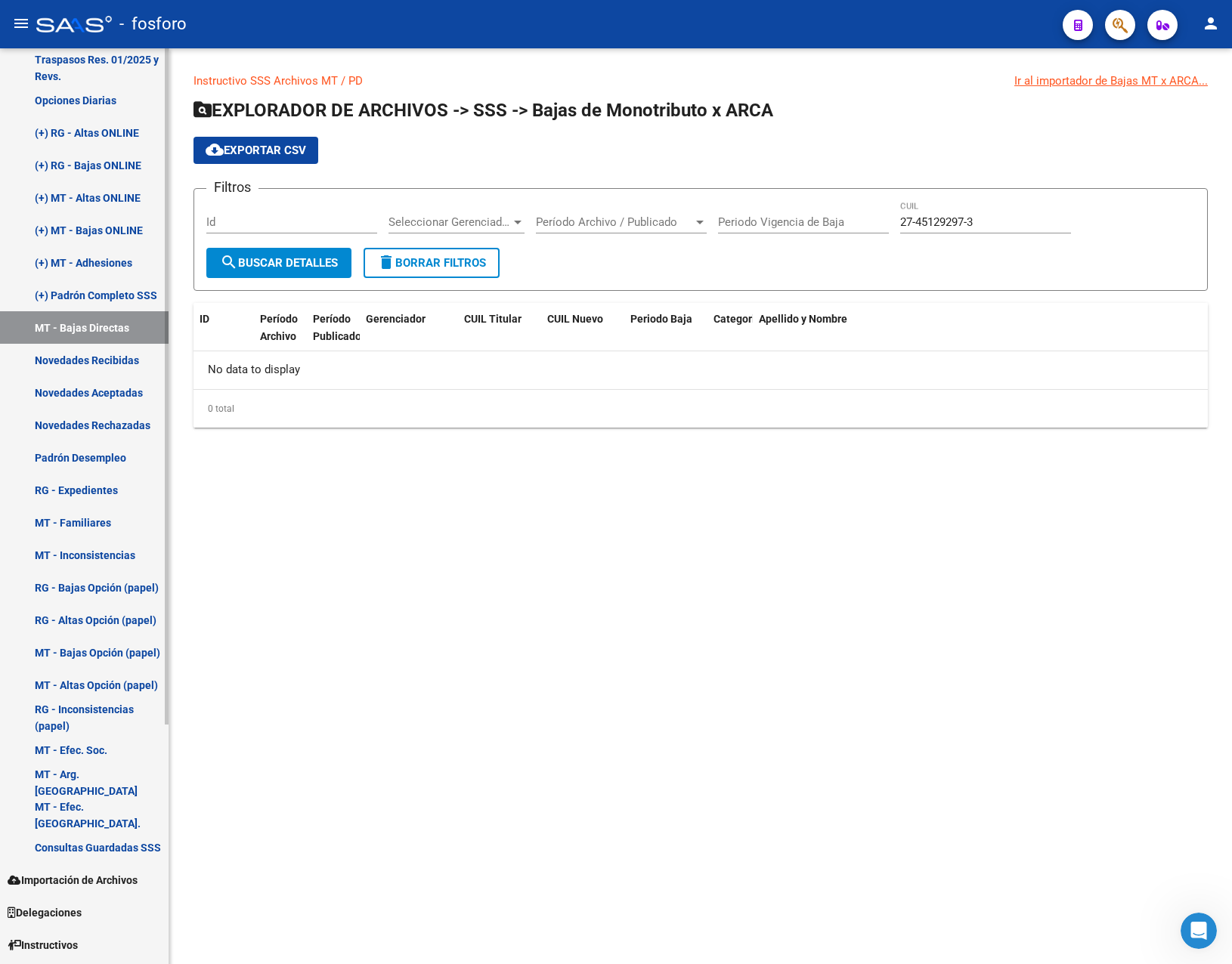
scroll to position [303, 0]
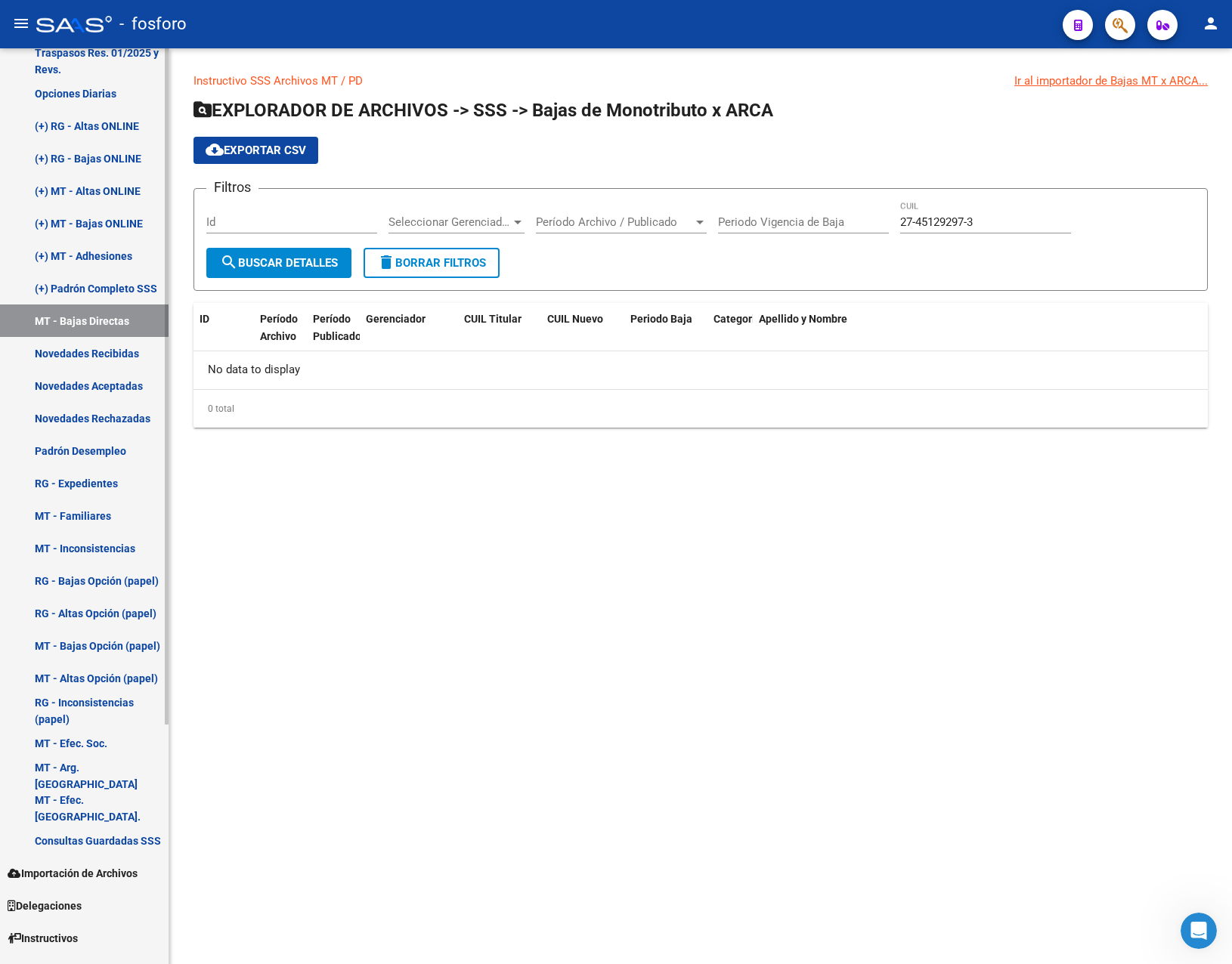
click at [113, 388] on link "Novedades Aceptadas" at bounding box center [84, 386] width 169 height 32
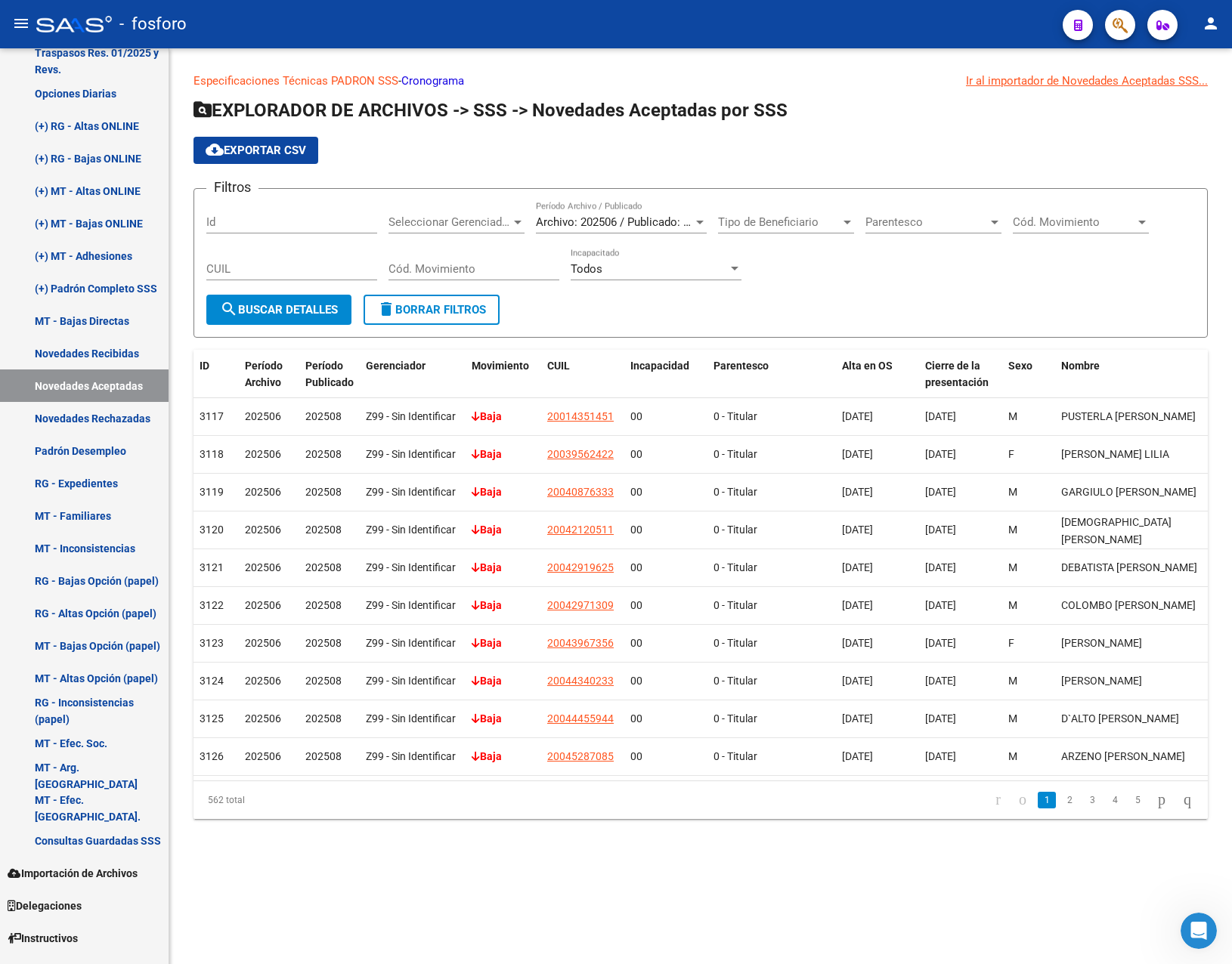
click at [563, 213] on div "Archivo: 202506 / Publicado: 202508 Período Archivo / Publicado" at bounding box center [621, 217] width 171 height 32
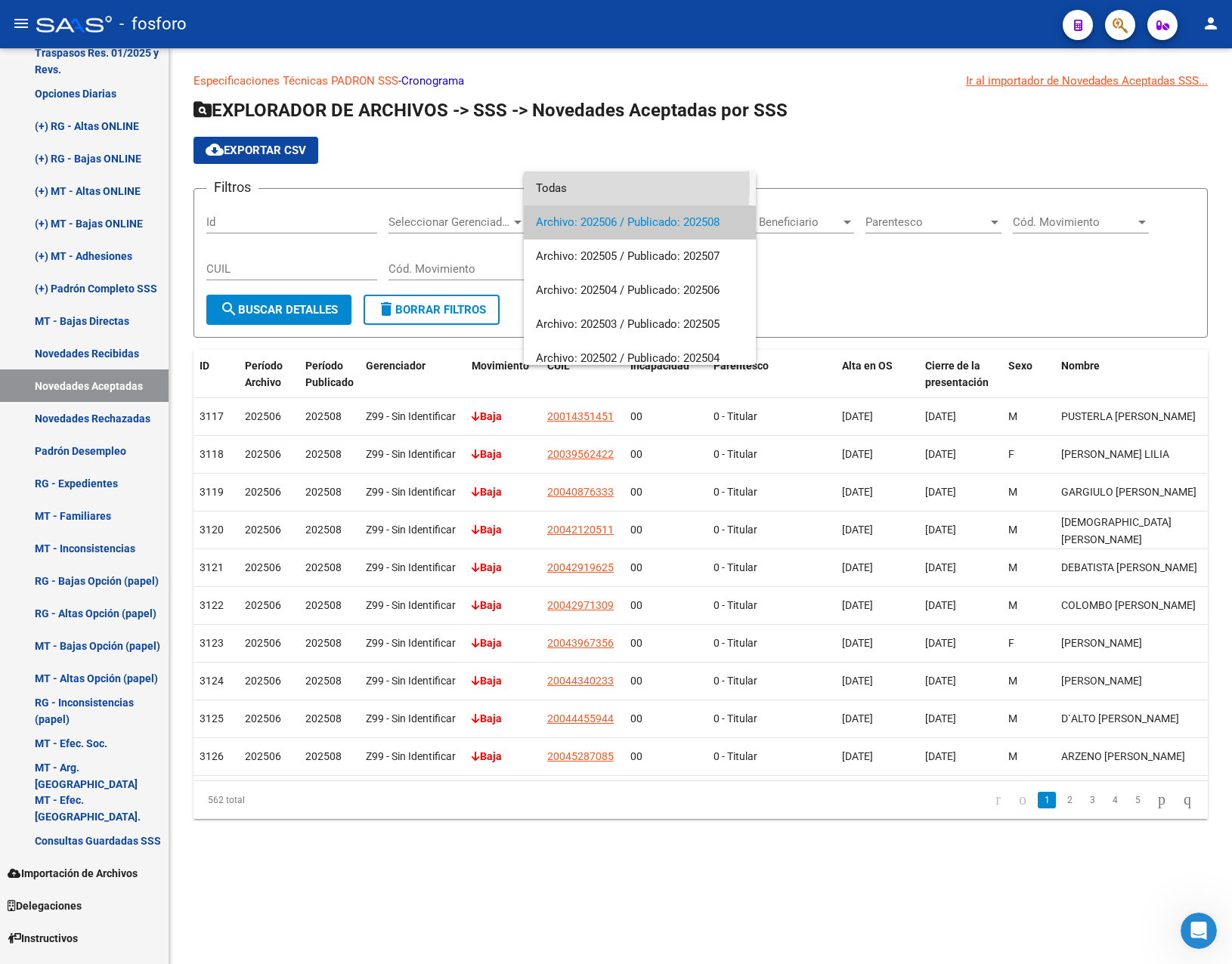
click at [580, 185] on span "Todas" at bounding box center [640, 189] width 208 height 34
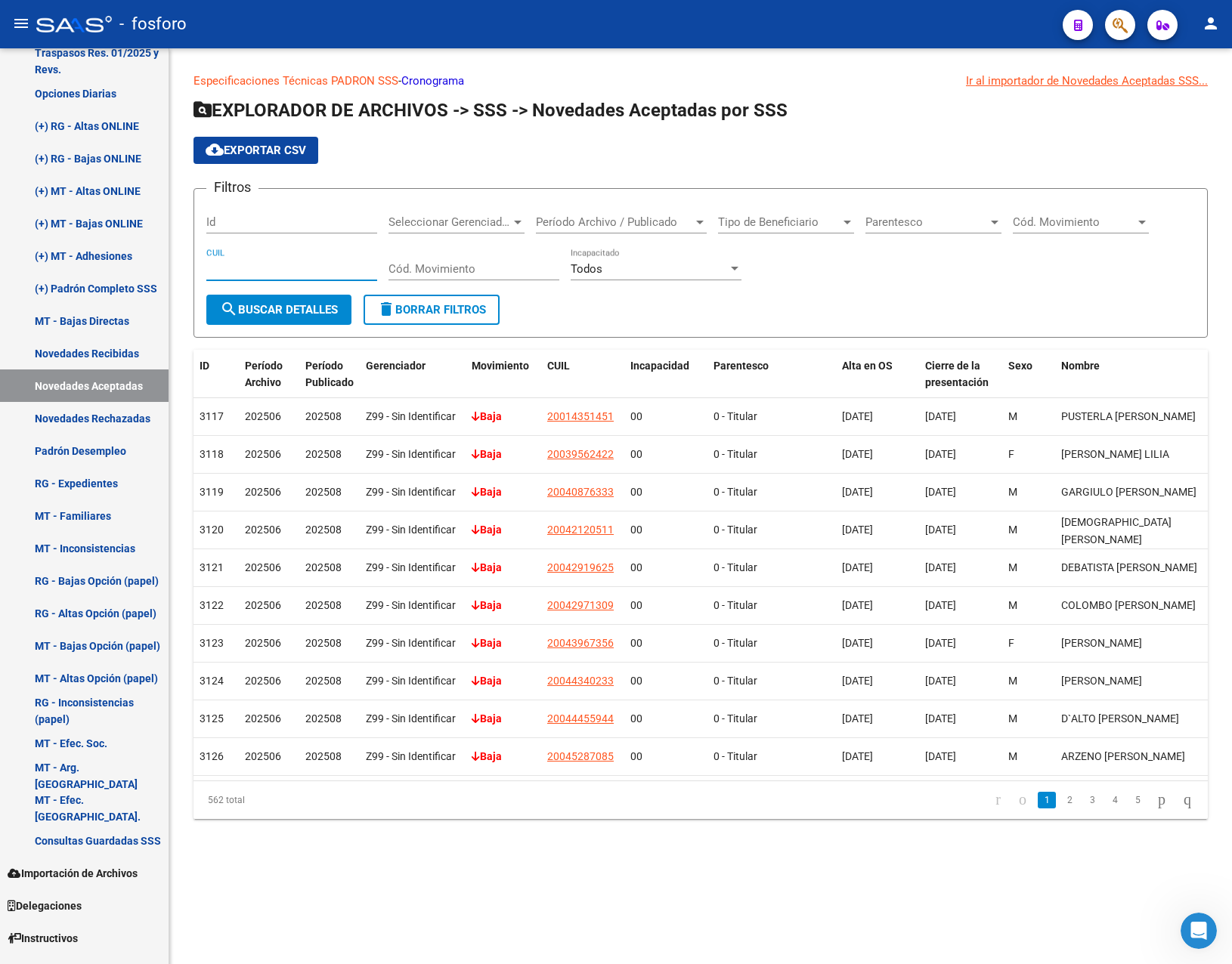
click at [274, 264] on input "CUIL" at bounding box center [292, 269] width 171 height 14
paste input "27-45129297-3"
type input "27-45129297-3"
click at [276, 309] on span "search Buscar Detalles" at bounding box center [279, 310] width 118 height 14
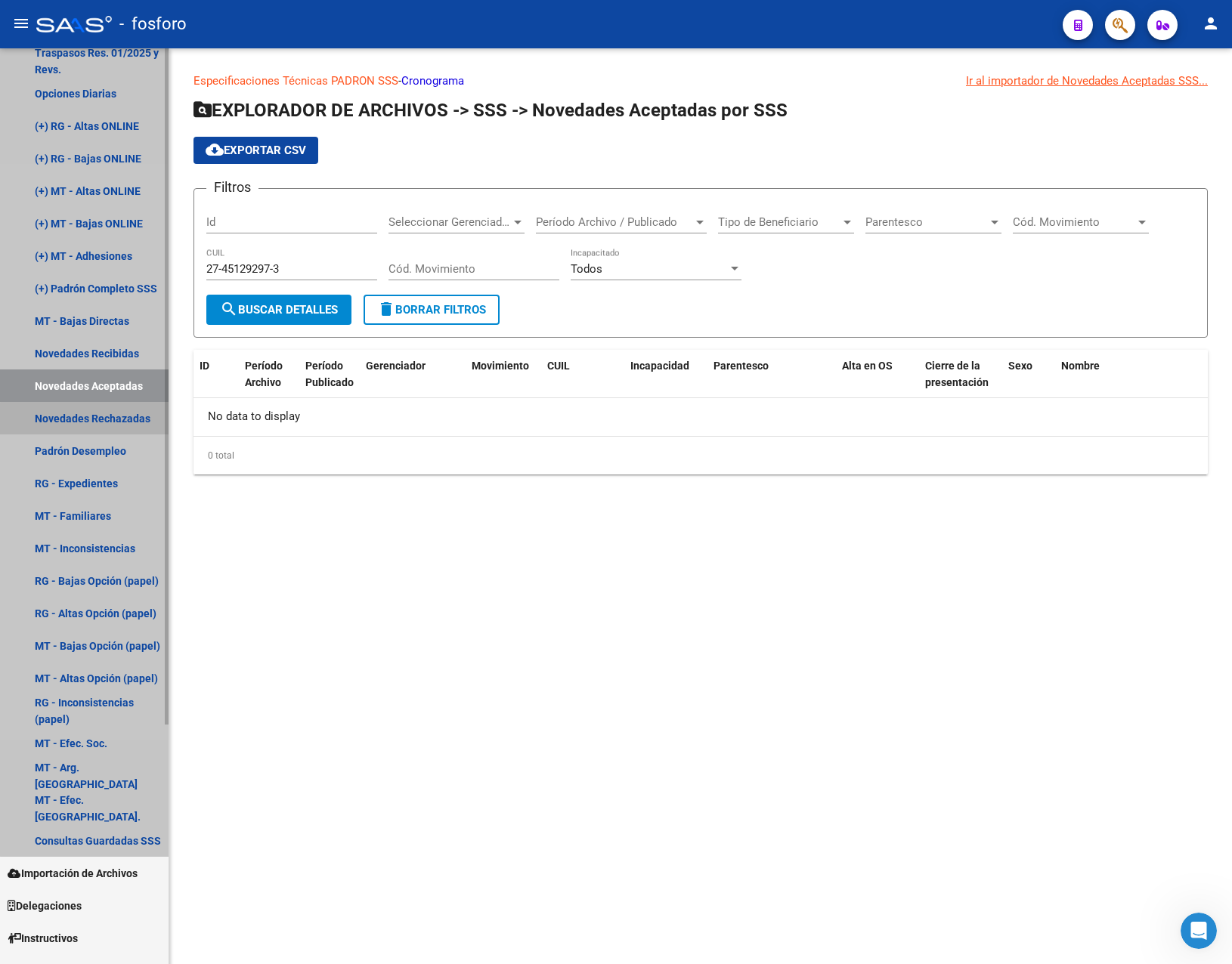
click at [97, 419] on link "Novedades Rechazadas" at bounding box center [84, 419] width 169 height 32
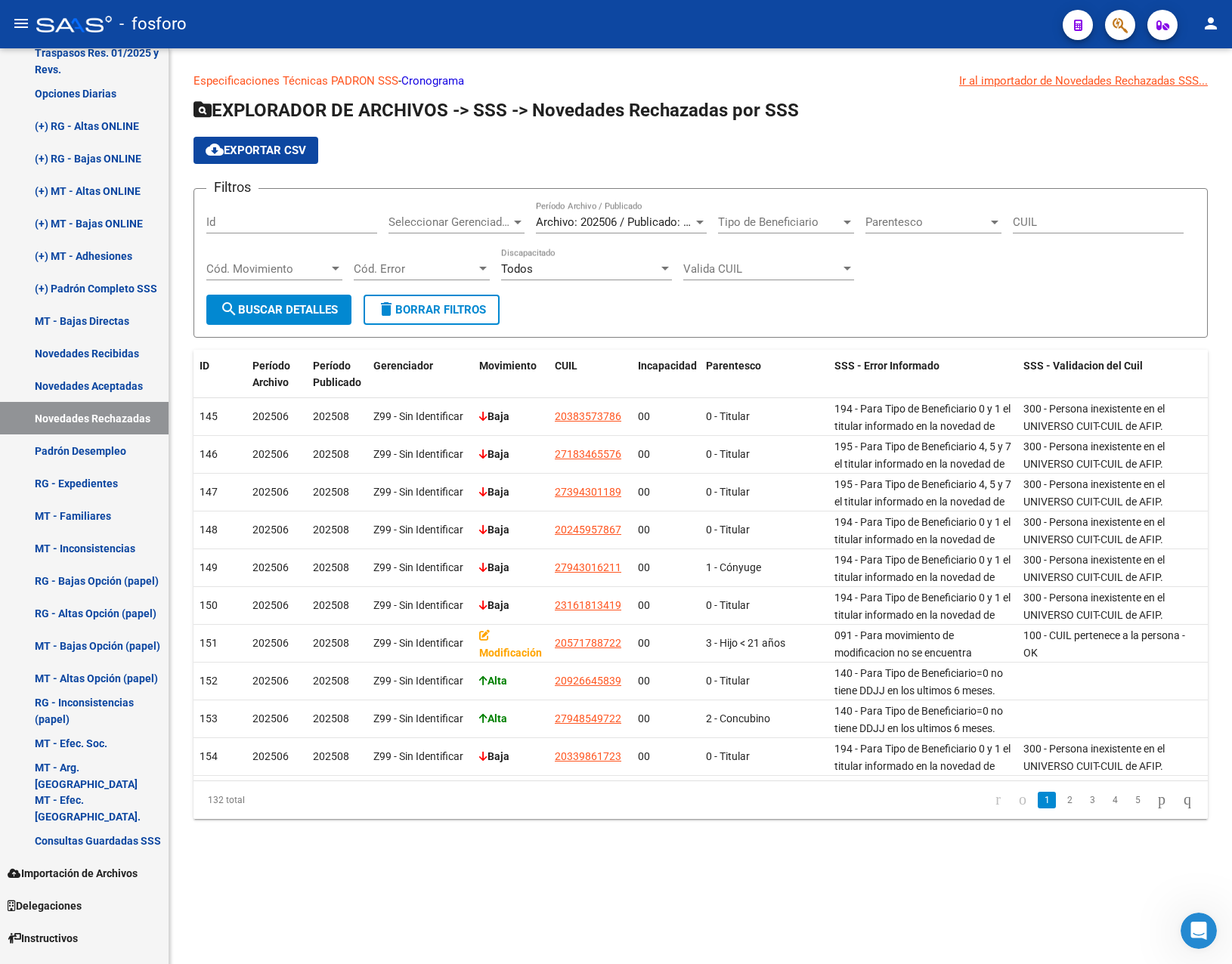
click at [612, 219] on span "Archivo: 202506 / Publicado: 202508" at bounding box center [628, 222] width 183 height 14
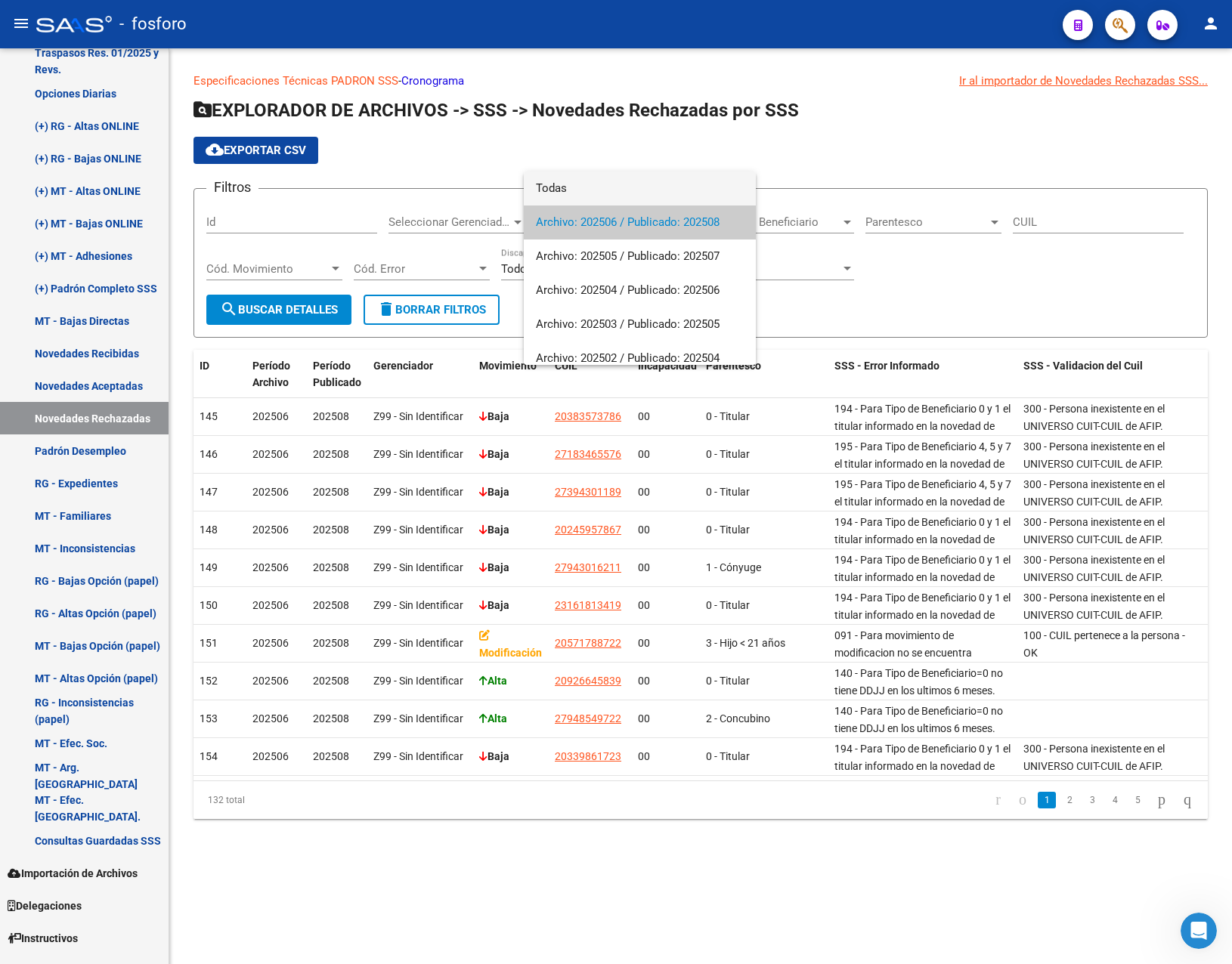
click at [581, 188] on span "Todas" at bounding box center [640, 189] width 208 height 34
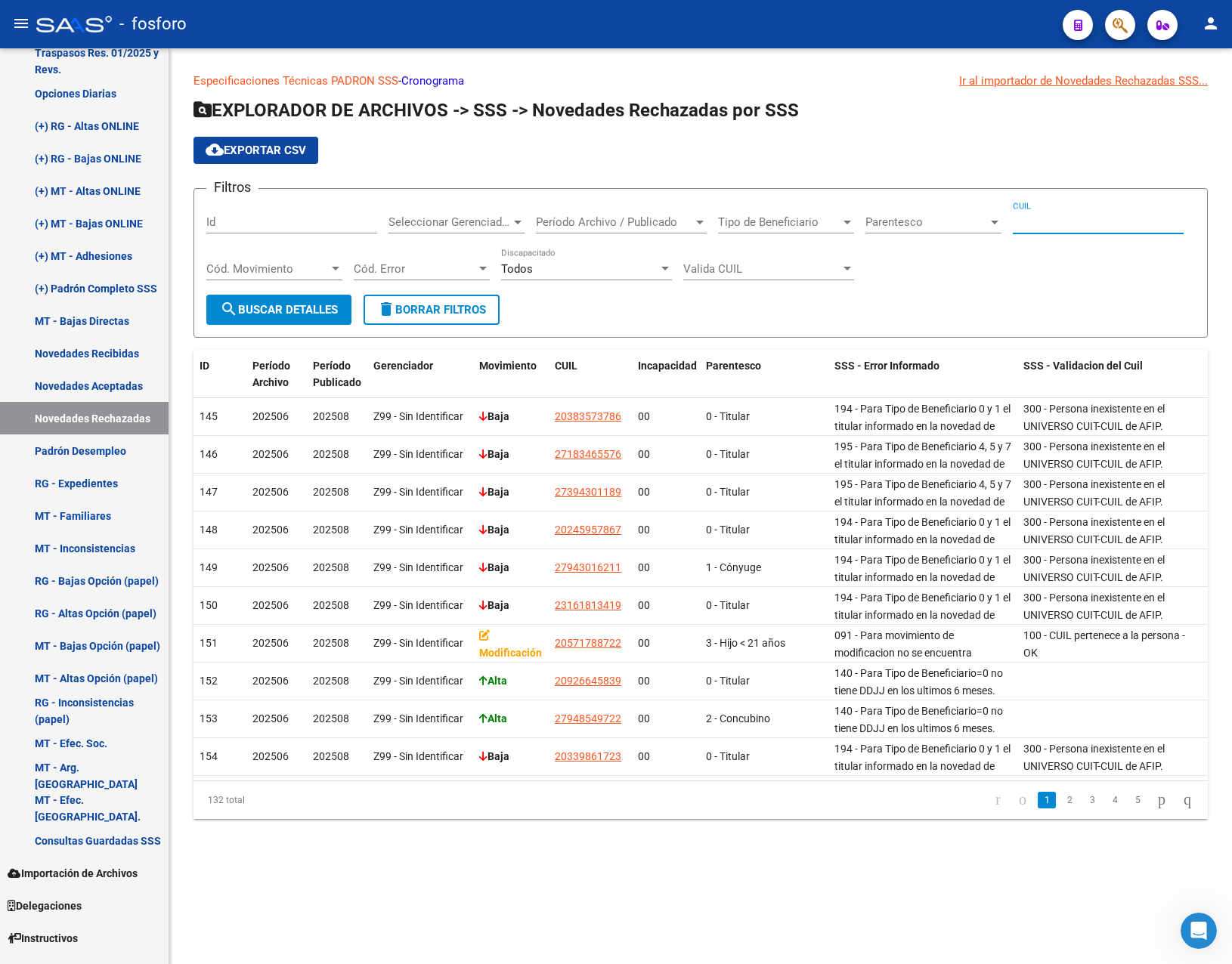
click at [1014, 224] on input "CUIL" at bounding box center [1098, 222] width 171 height 14
paste input "27-45129297-3"
type input "27-45129297-3"
click at [292, 317] on button "search Buscar Detalles" at bounding box center [279, 309] width 145 height 30
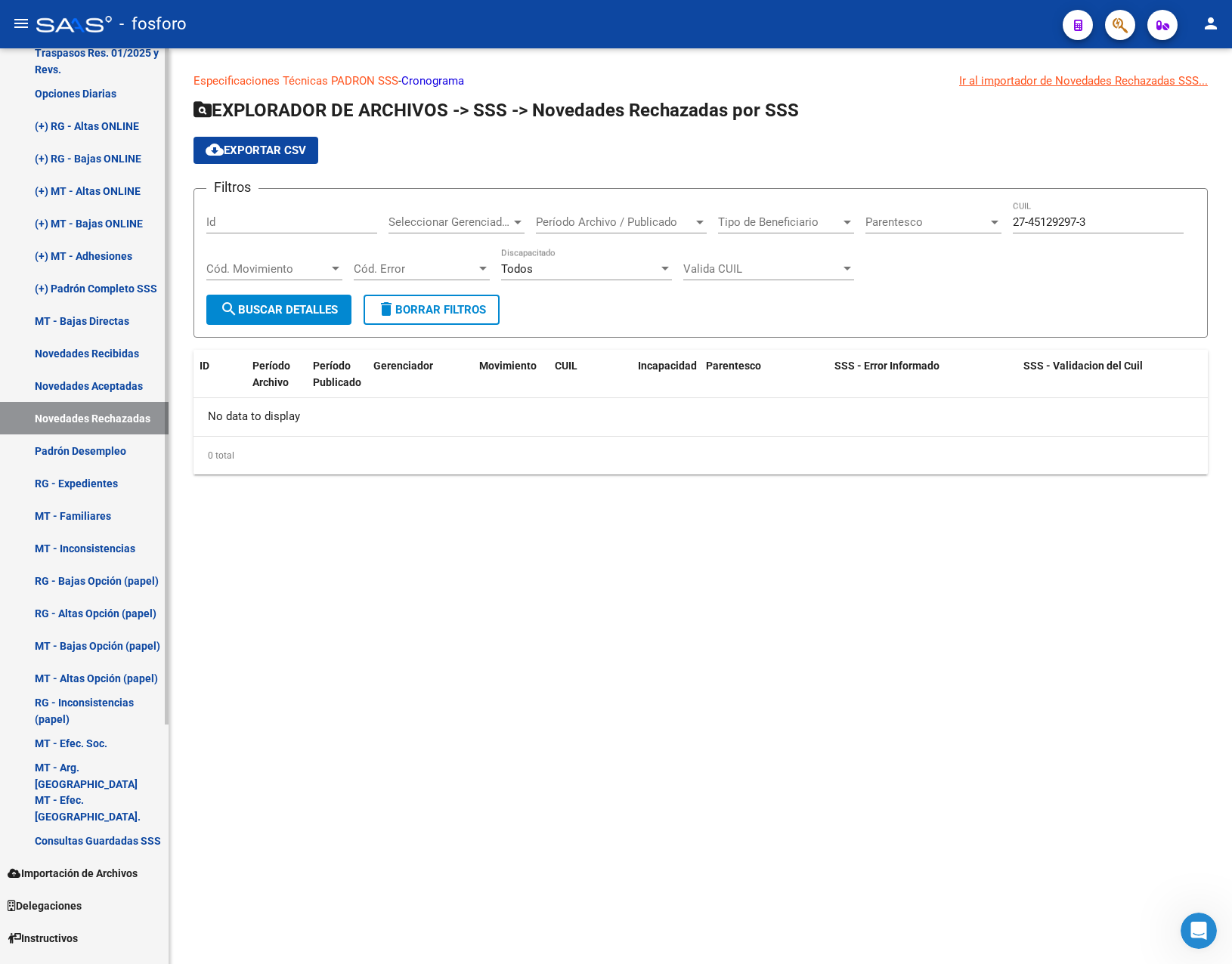
click at [84, 443] on link "Padrón Desempleo" at bounding box center [84, 451] width 169 height 32
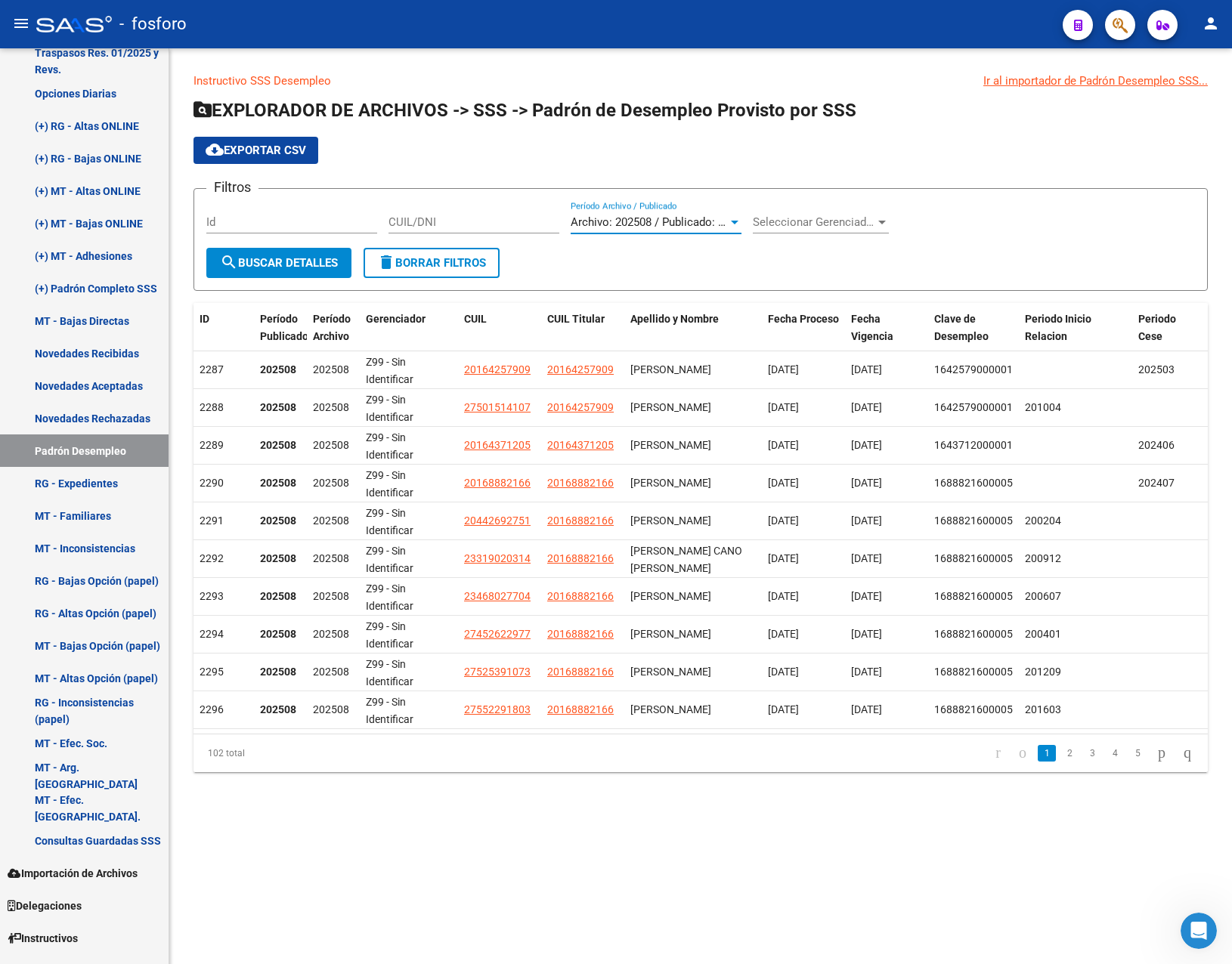
click at [638, 215] on span "Archivo: 202508 / Publicado: 202507" at bounding box center [662, 222] width 183 height 14
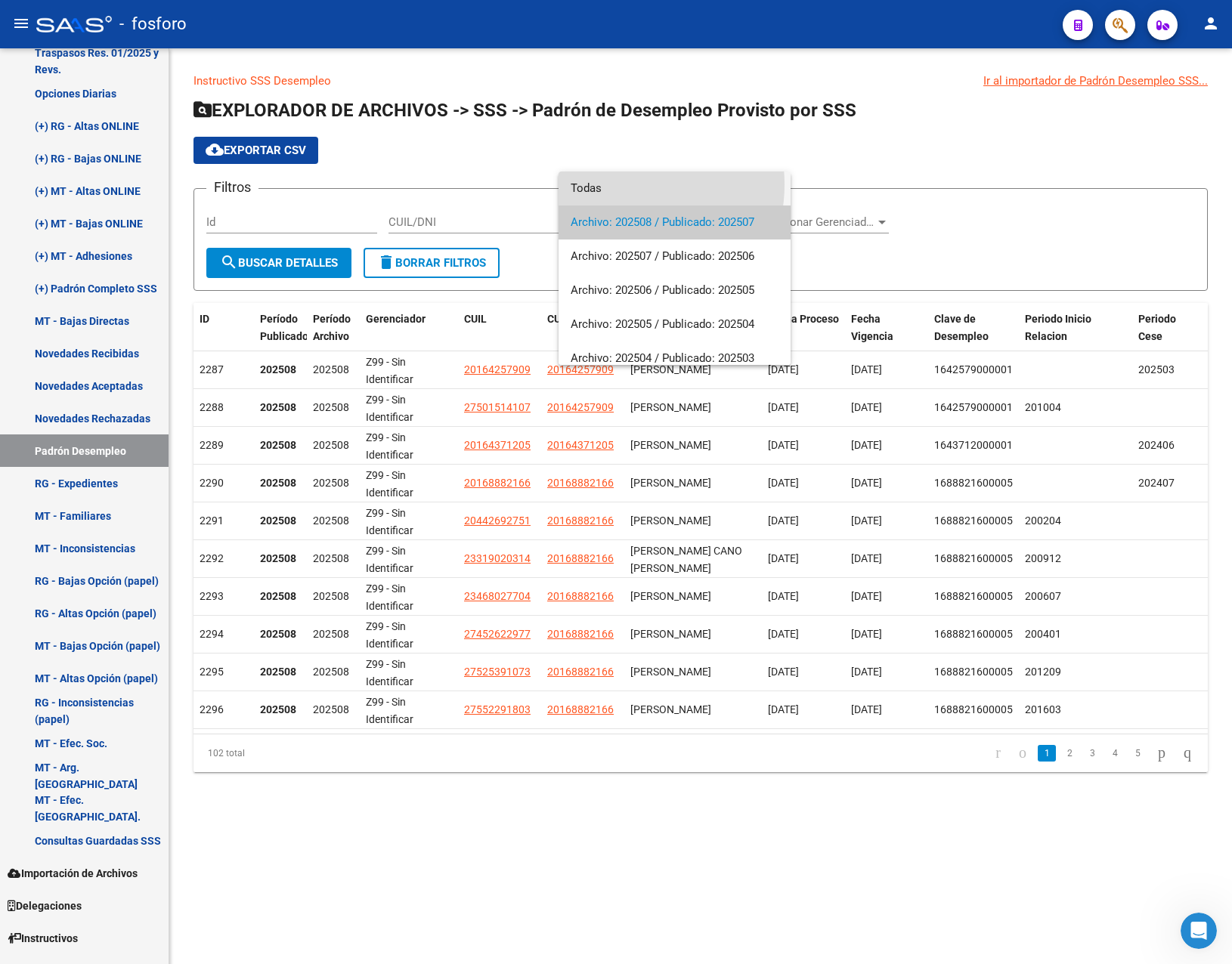
click at [618, 184] on span "Todas" at bounding box center [674, 189] width 208 height 34
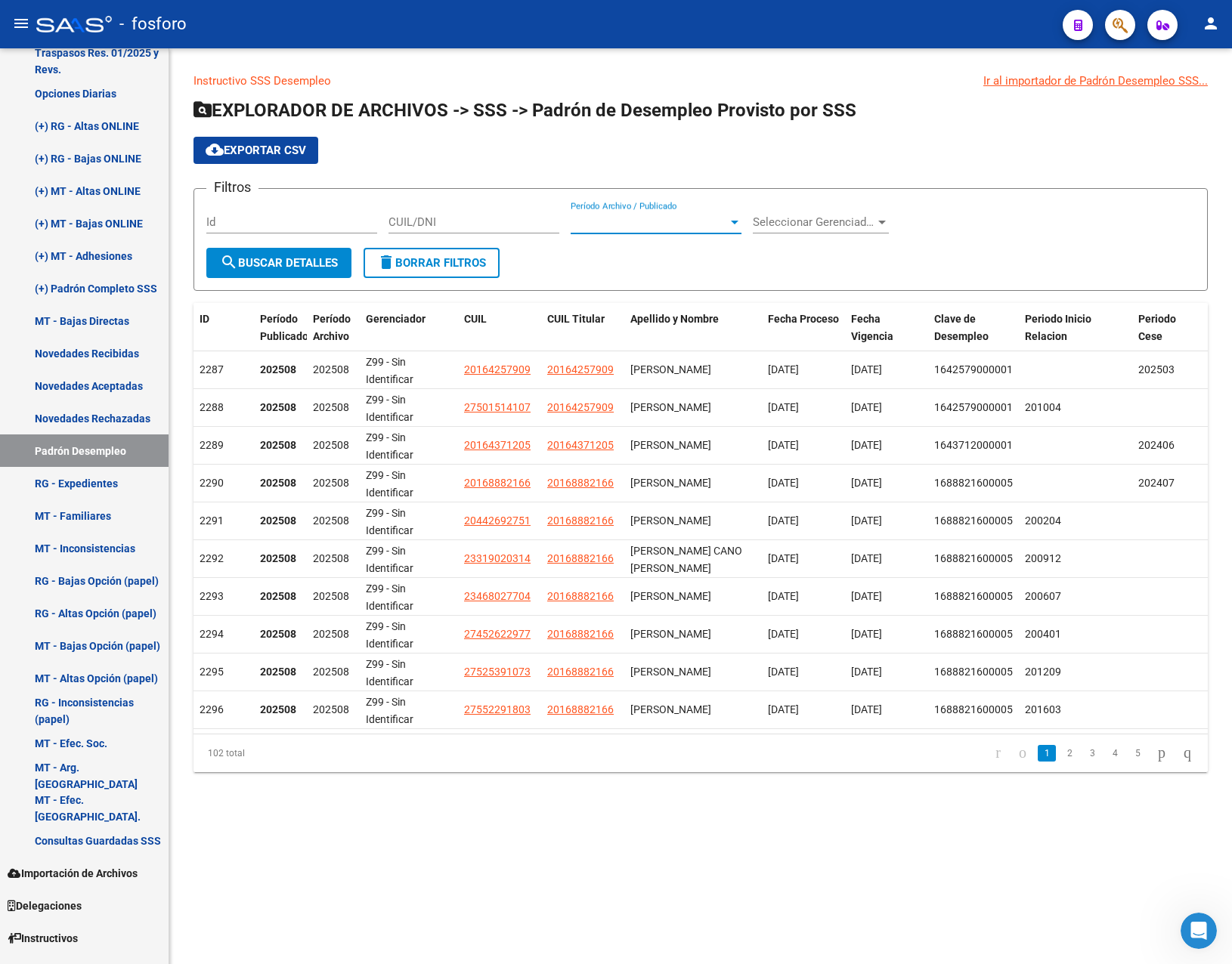
click at [311, 219] on input "Id" at bounding box center [292, 222] width 171 height 14
click at [416, 221] on input "CUIL/DNI" at bounding box center [474, 222] width 171 height 14
paste input "27451292973"
type input "27451292973"
click at [303, 266] on span "search Buscar Detalles" at bounding box center [279, 263] width 118 height 14
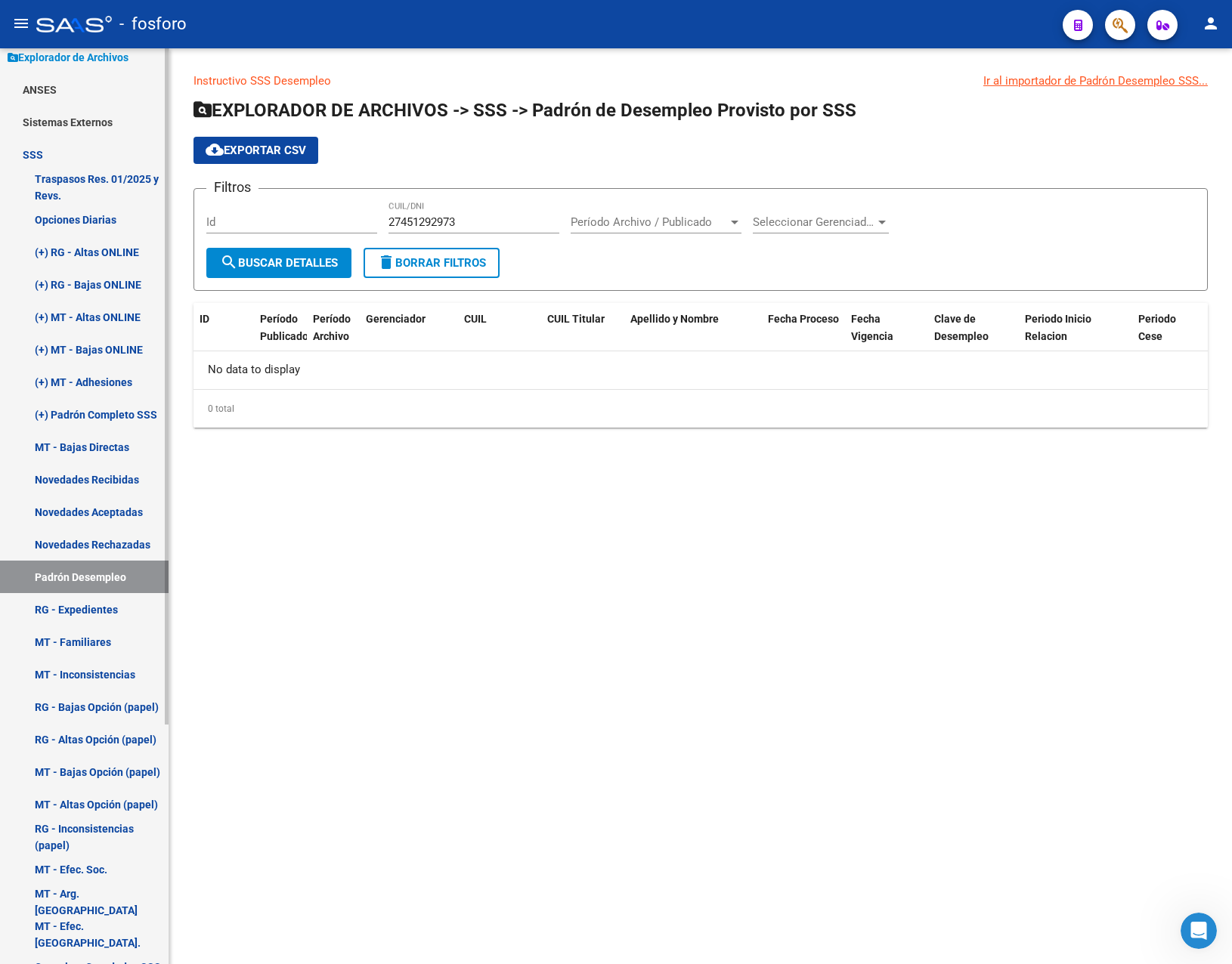
scroll to position [151, 0]
